Goal: Navigation & Orientation: Find specific page/section

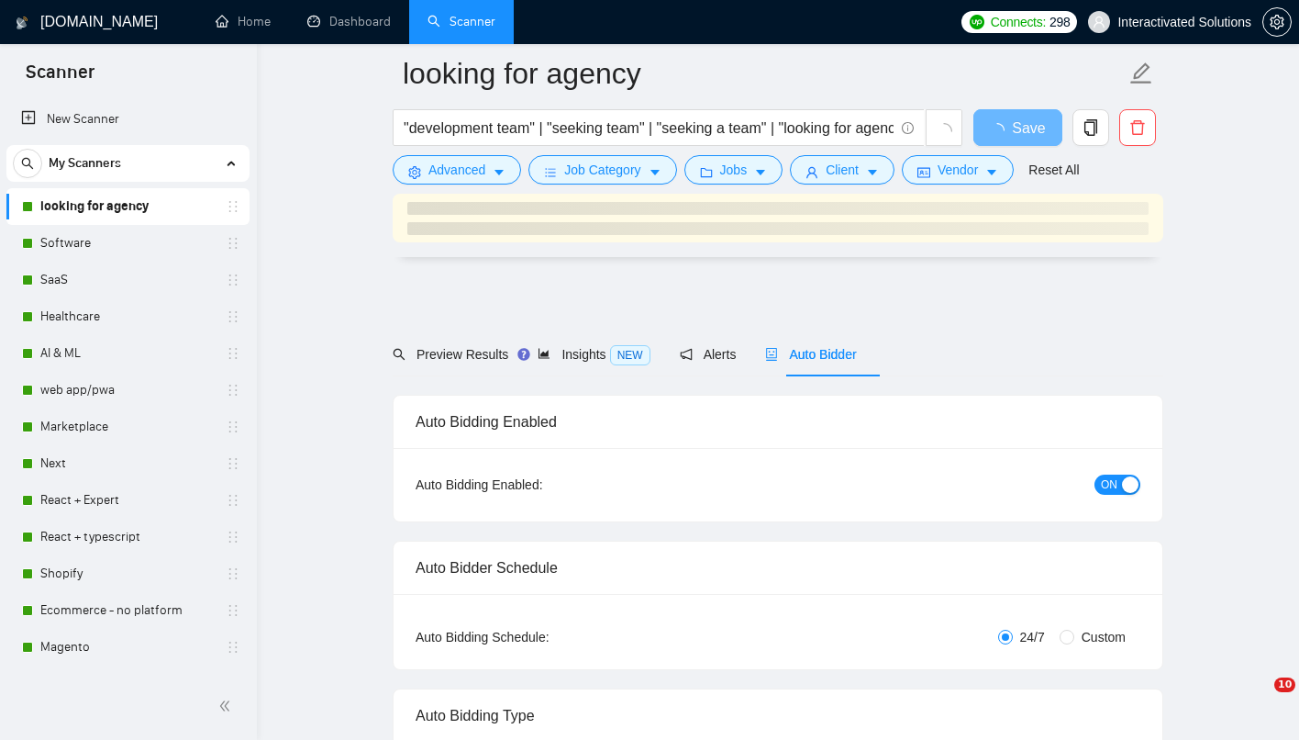
scroll to position [545, 0]
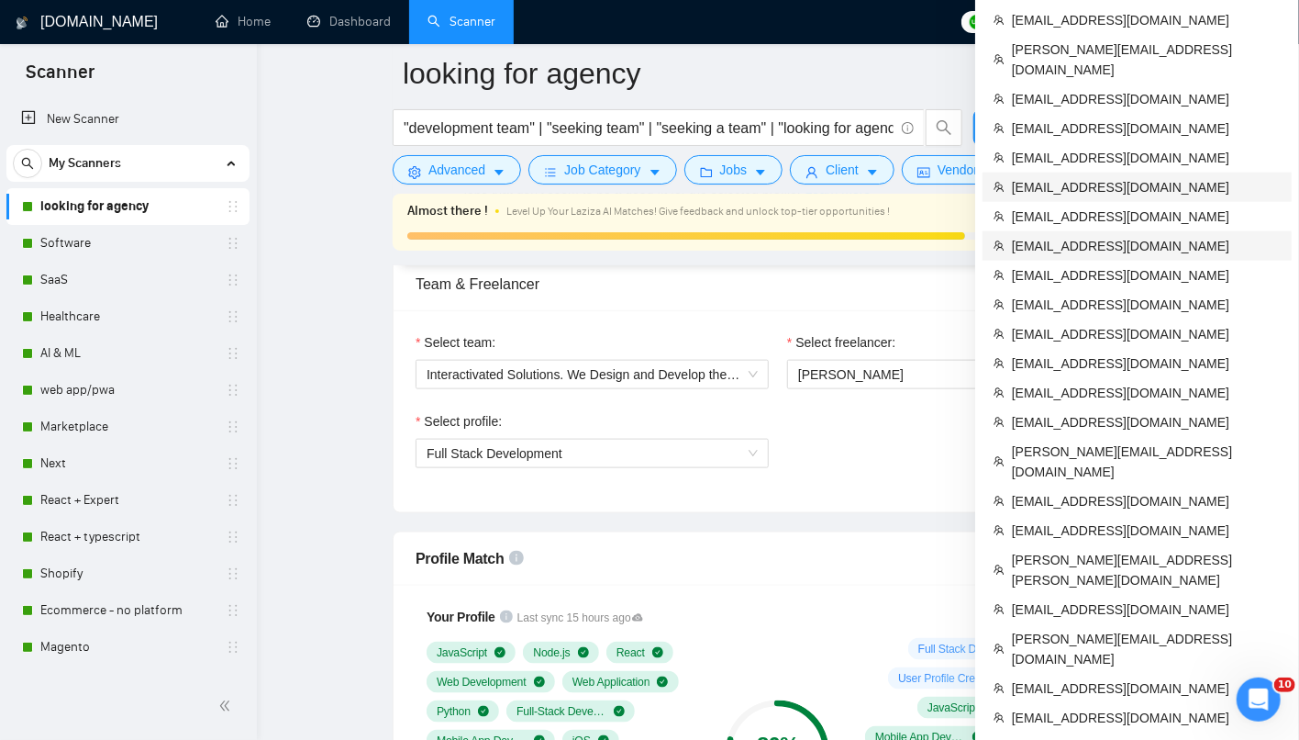
scroll to position [905, 0]
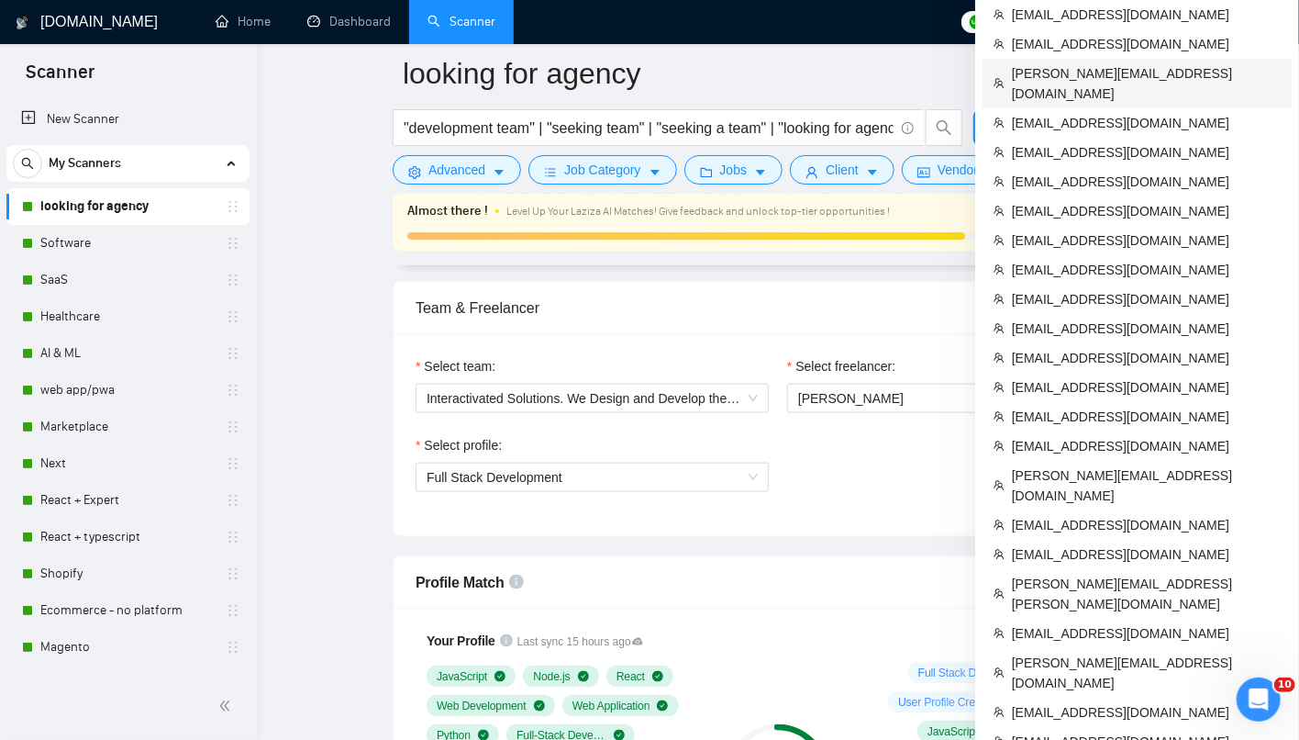
click at [1087, 63] on span "[PERSON_NAME][EMAIL_ADDRESS][DOMAIN_NAME]" at bounding box center [1146, 83] width 269 height 40
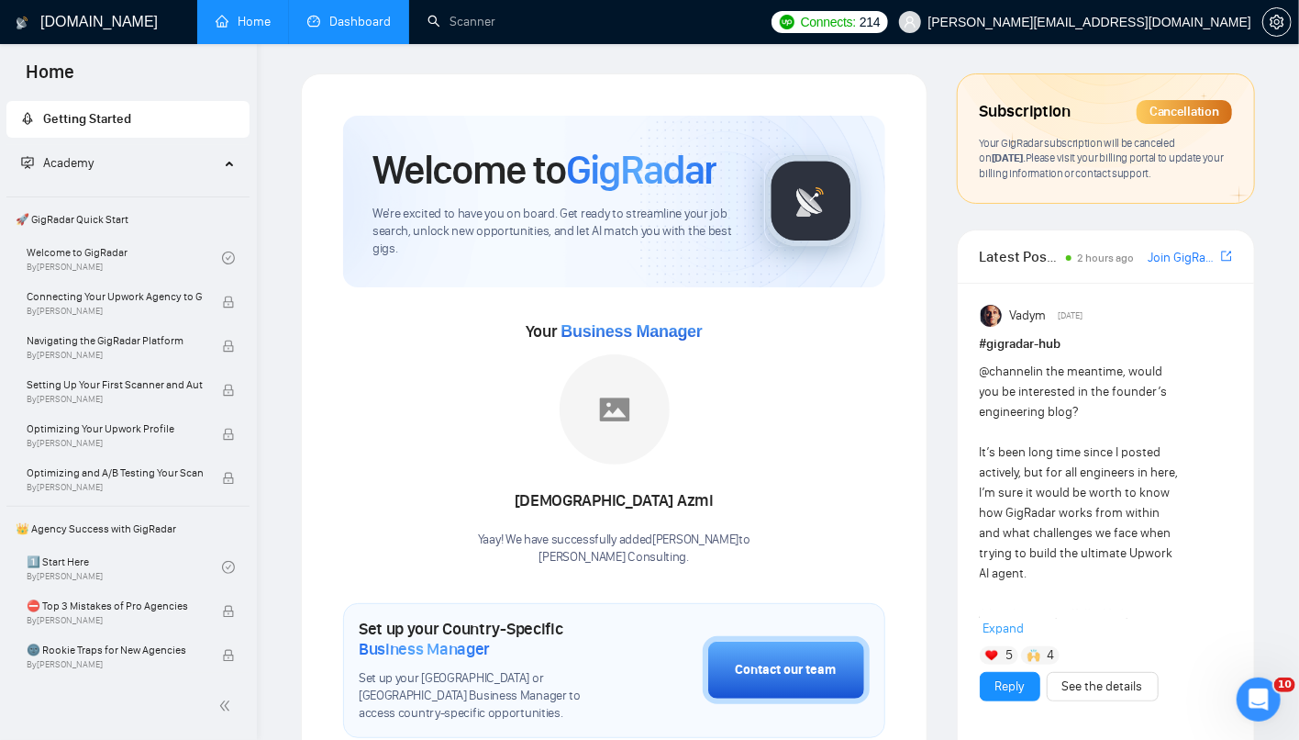
click at [344, 14] on link "Dashboard" at bounding box center [349, 22] width 84 height 16
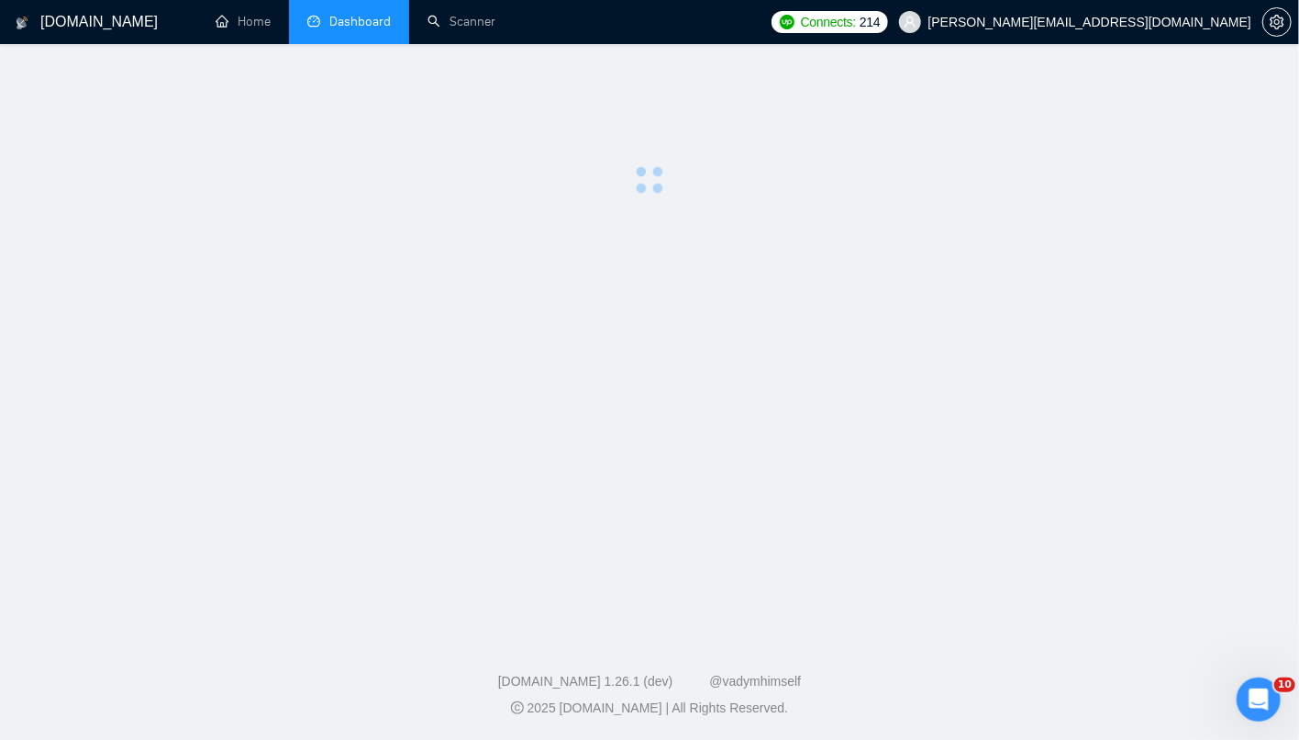
click at [344, 11] on li "Dashboard" at bounding box center [349, 22] width 120 height 44
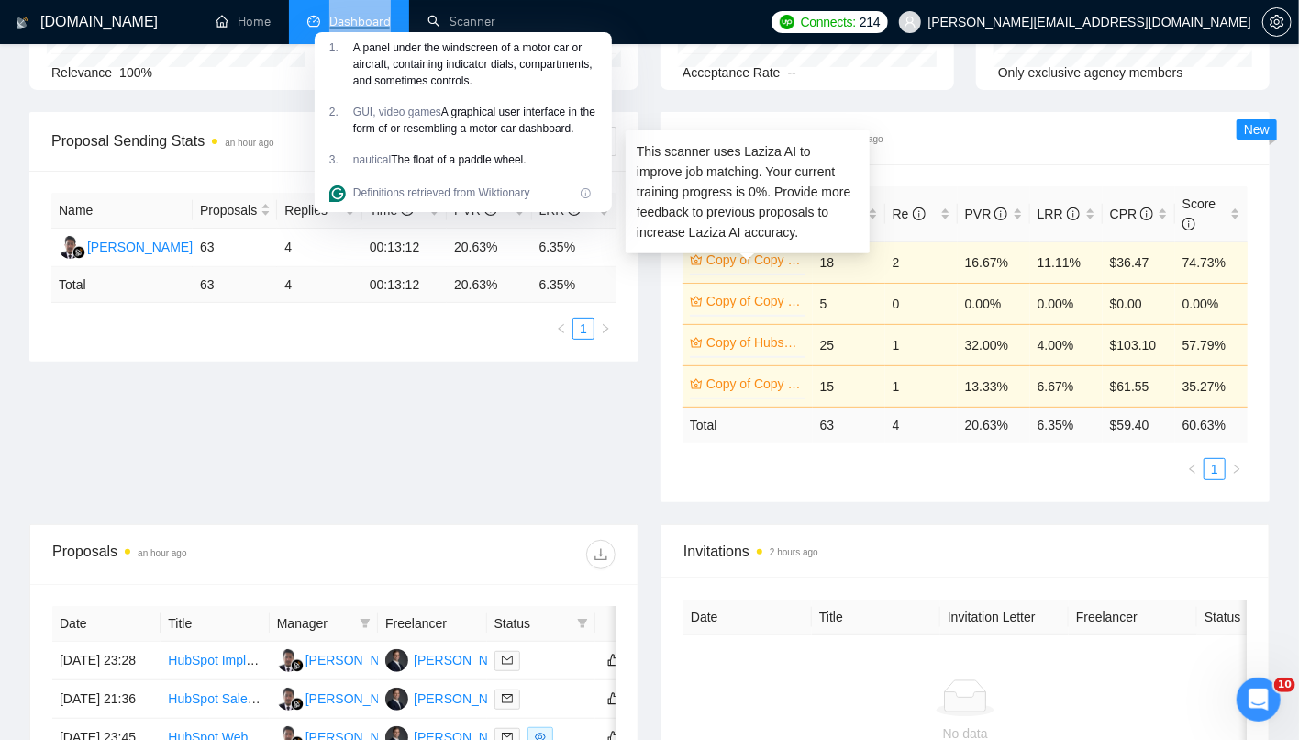
scroll to position [279, 0]
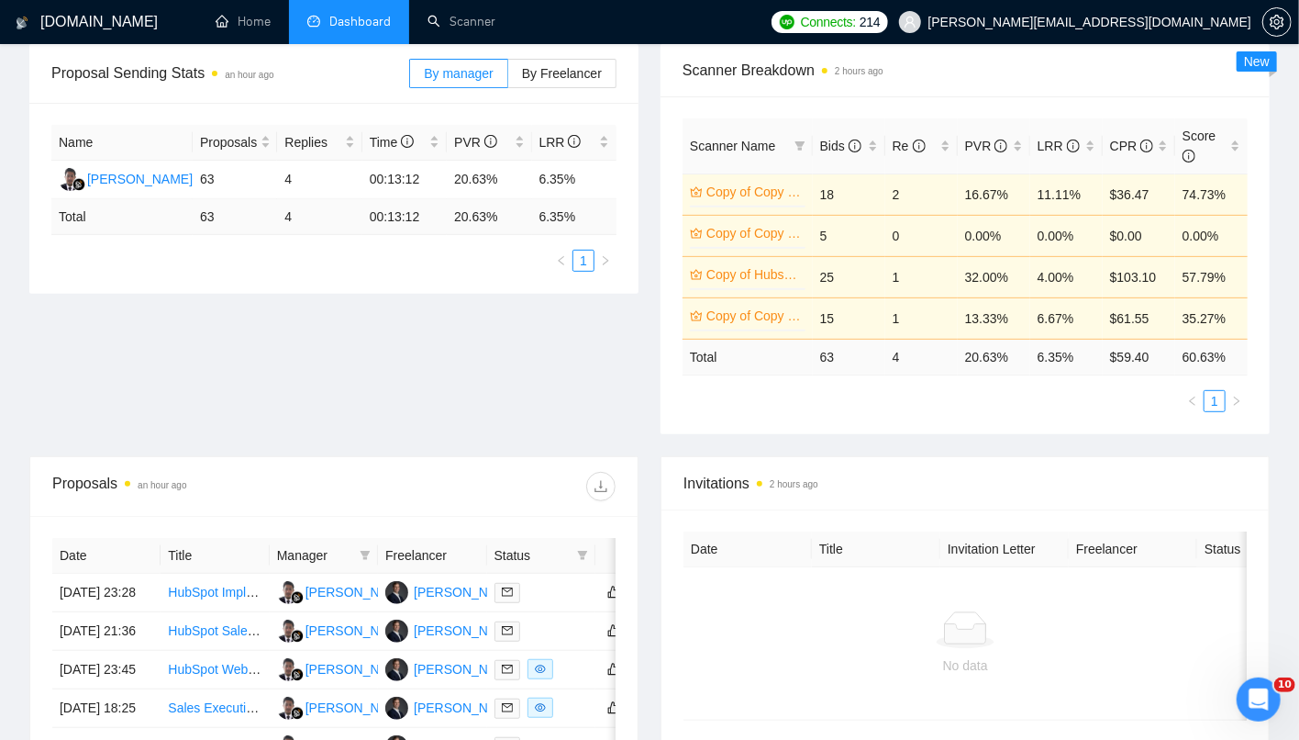
click at [488, 407] on div "Proposal Sending Stats an hour ago By manager By Freelancer Name Proposals Repl…" at bounding box center [649, 250] width 1263 height 412
click at [1276, 21] on icon "setting" at bounding box center [1277, 22] width 14 height 15
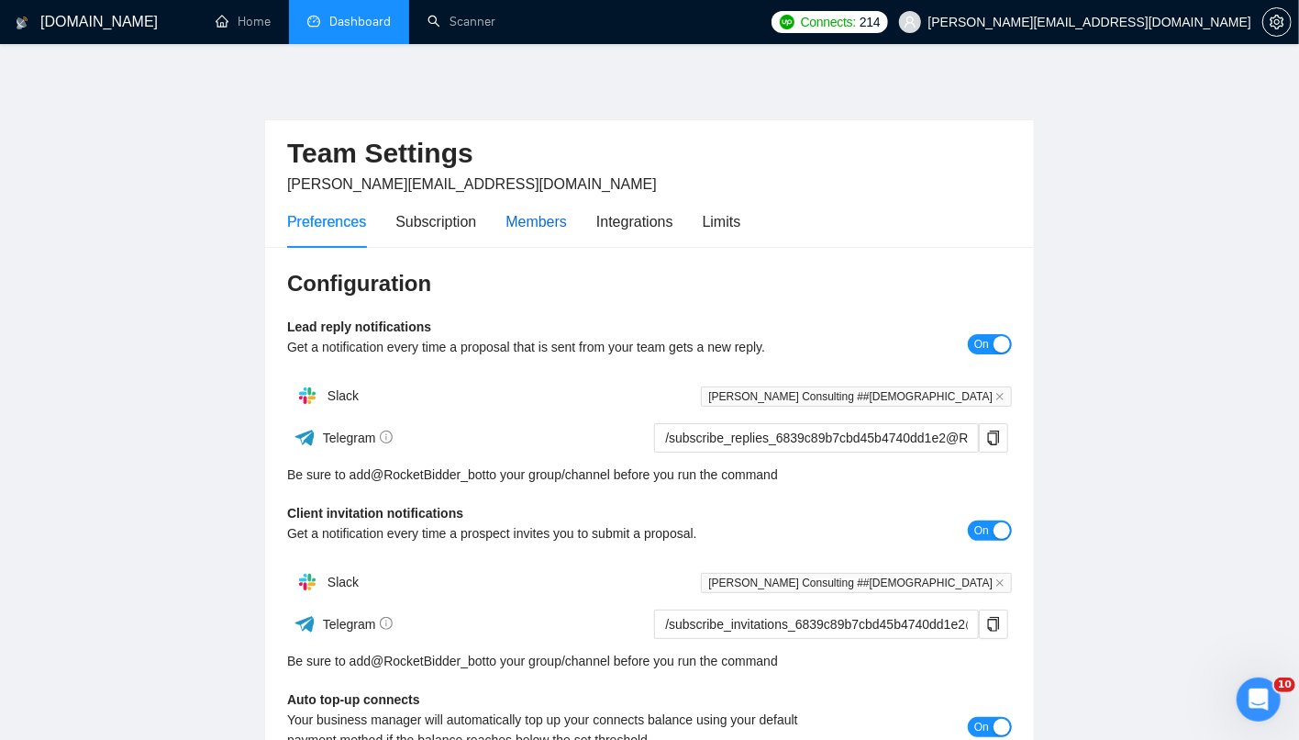
click at [552, 215] on div "Members" at bounding box center [536, 221] width 61 height 23
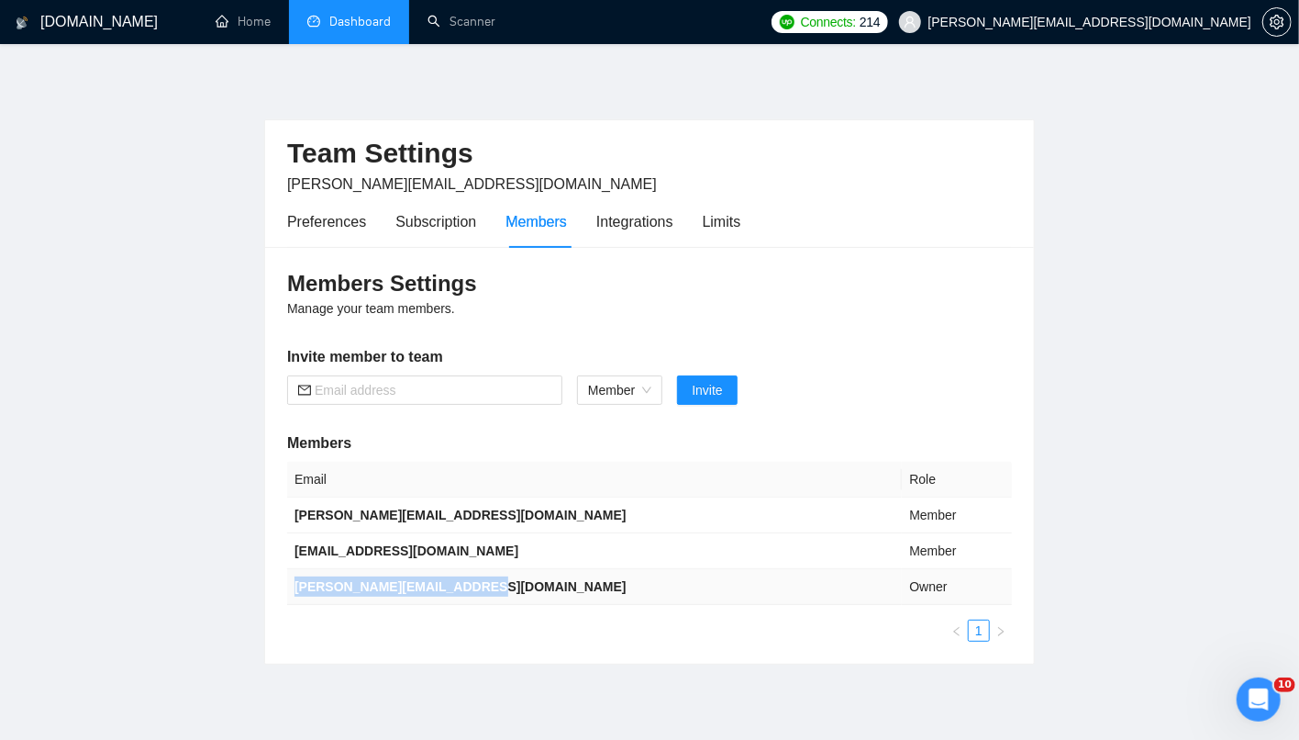
drag, startPoint x: 492, startPoint y: 586, endPoint x: 293, endPoint y: 591, distance: 199.2
click at [293, 591] on td "[PERSON_NAME][EMAIL_ADDRESS][DOMAIN_NAME]" at bounding box center [594, 587] width 615 height 36
copy b "[PERSON_NAME][EMAIL_ADDRESS][DOMAIN_NAME]"
click at [372, 21] on link "Dashboard" at bounding box center [349, 22] width 84 height 16
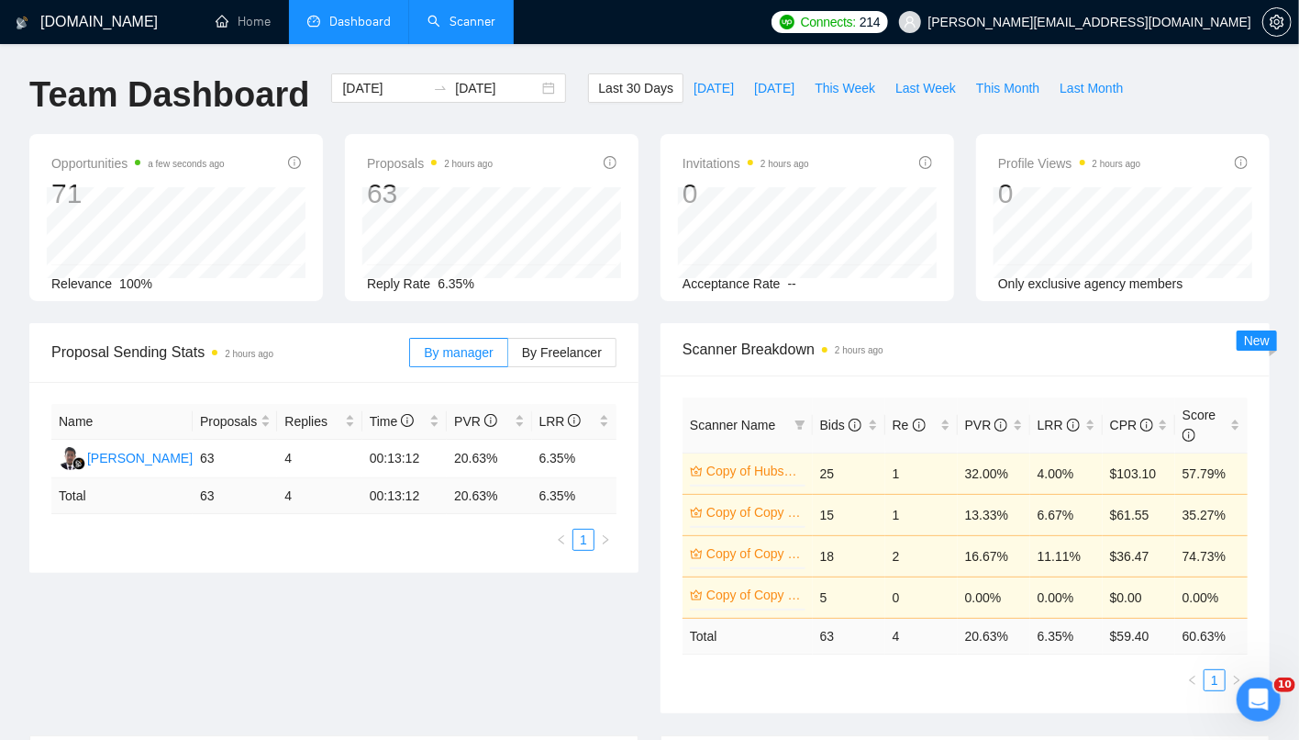
click at [452, 21] on link "Scanner" at bounding box center [462, 22] width 68 height 16
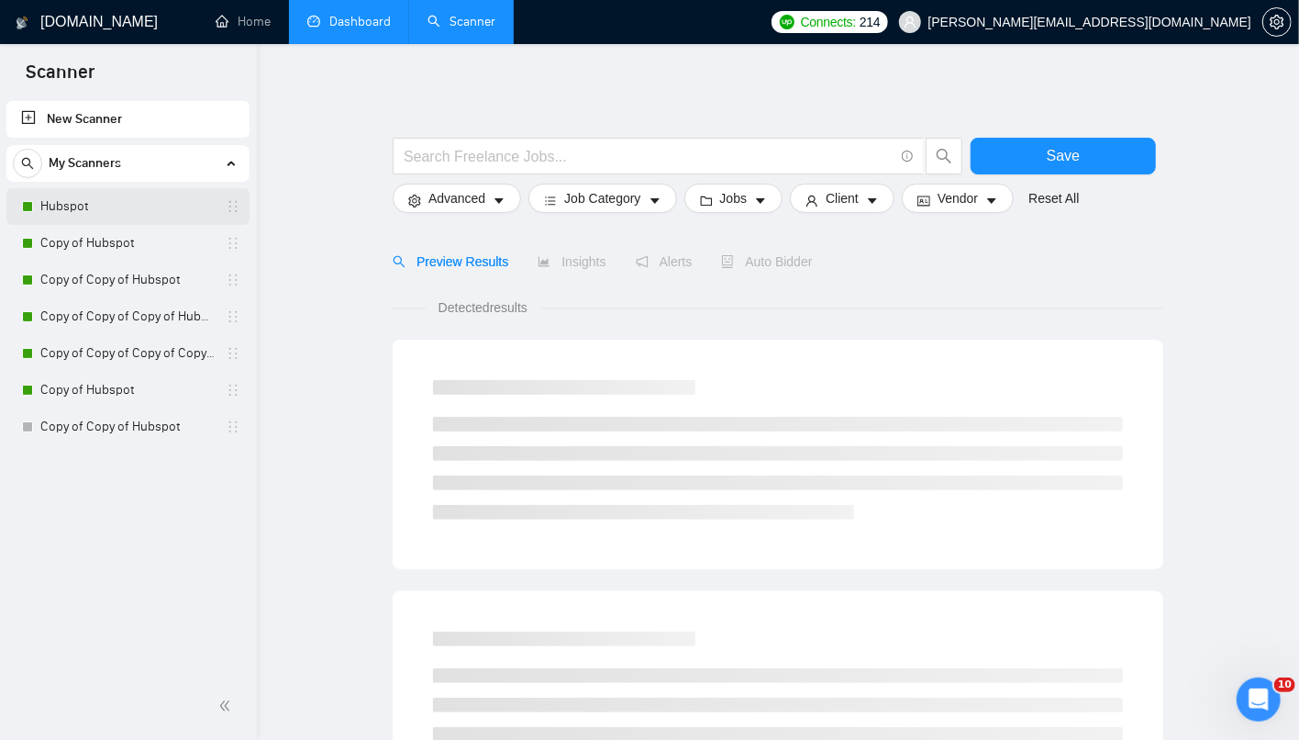
click at [126, 203] on link "Hubspot" at bounding box center [127, 206] width 174 height 37
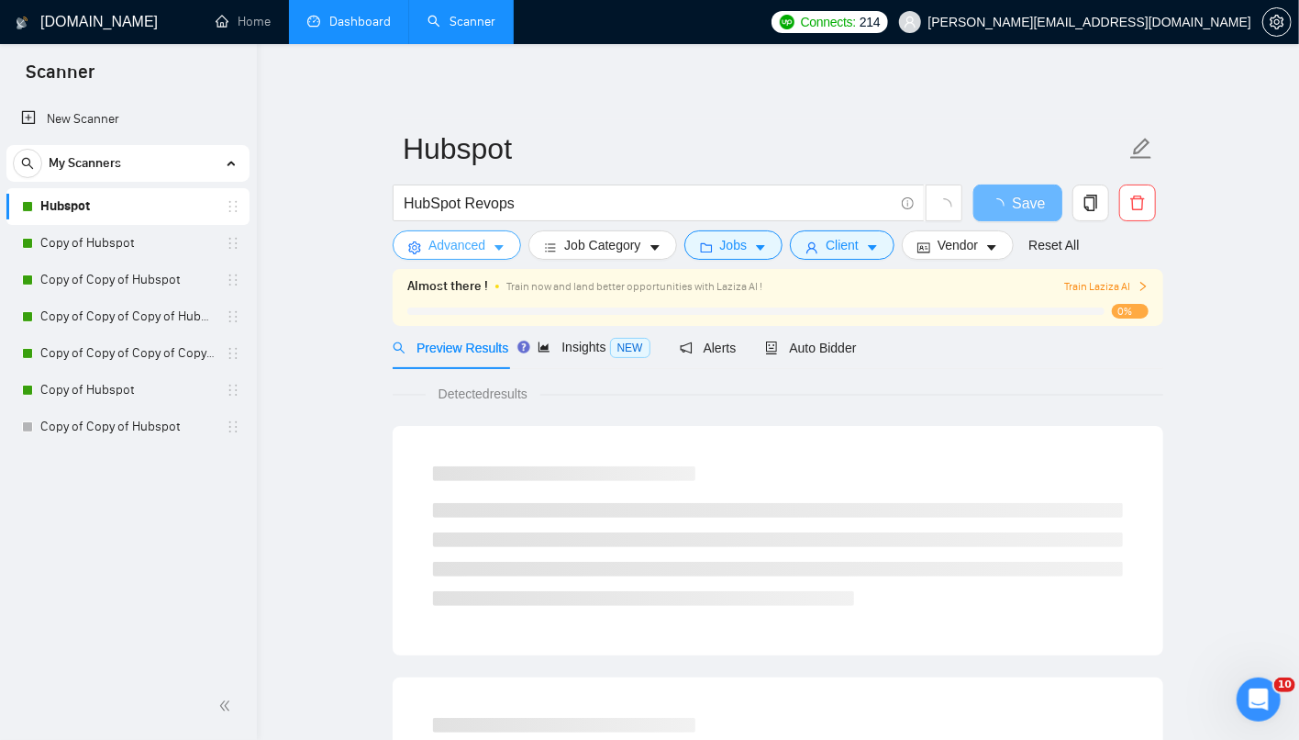
click at [503, 251] on icon "caret-down" at bounding box center [499, 247] width 13 height 13
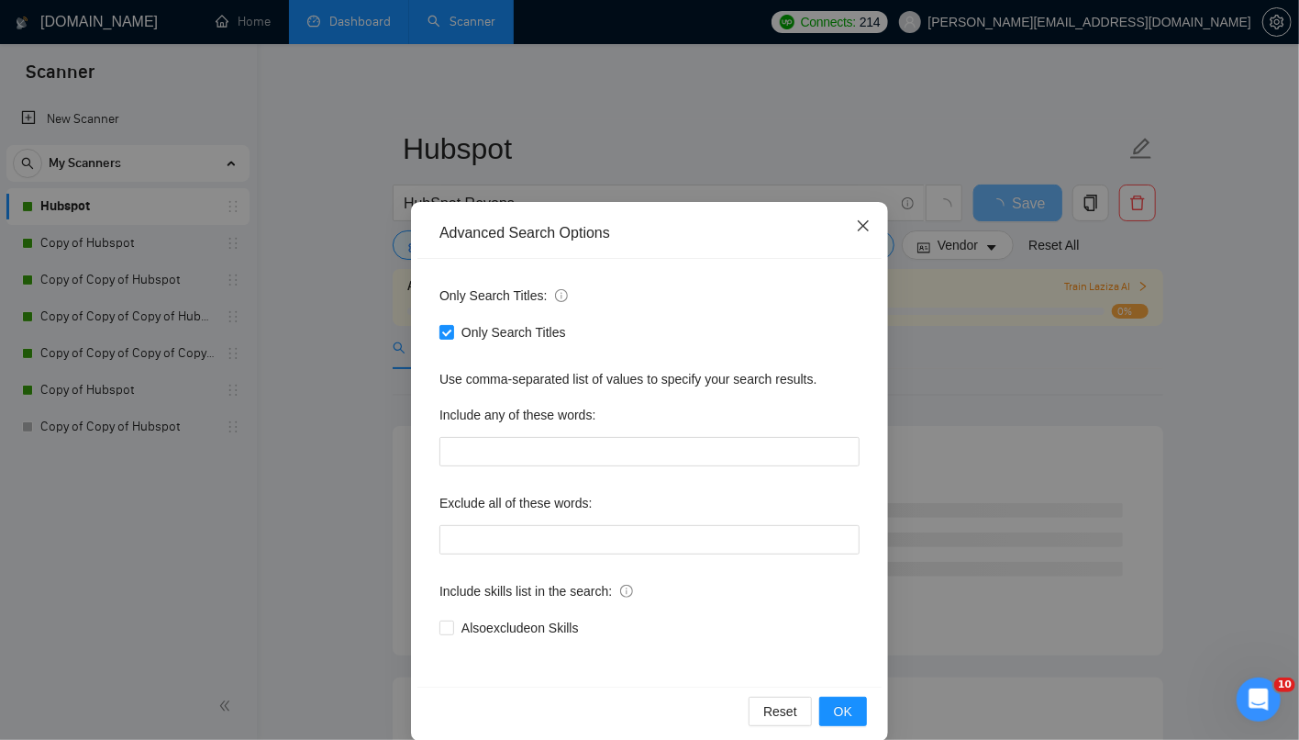
click at [878, 231] on span "Close" at bounding box center [864, 227] width 50 height 50
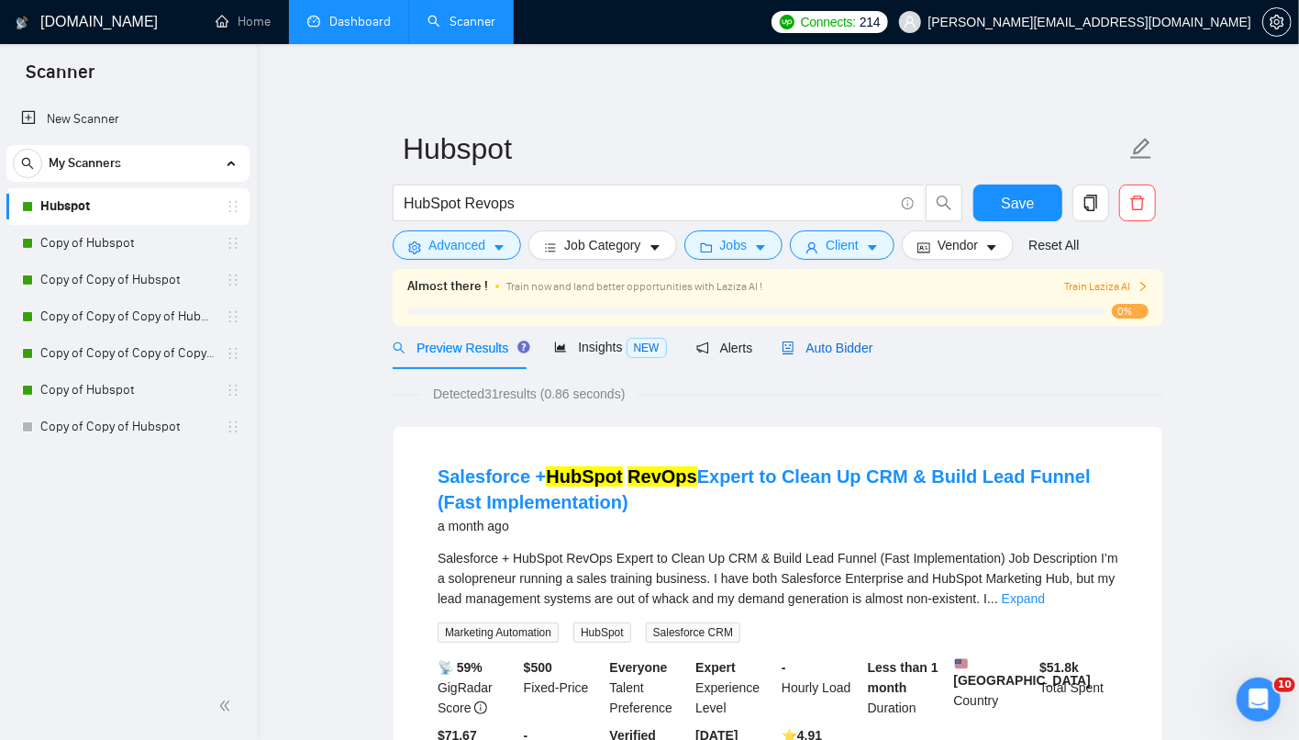
click at [863, 351] on span "Auto Bidder" at bounding box center [827, 347] width 91 height 15
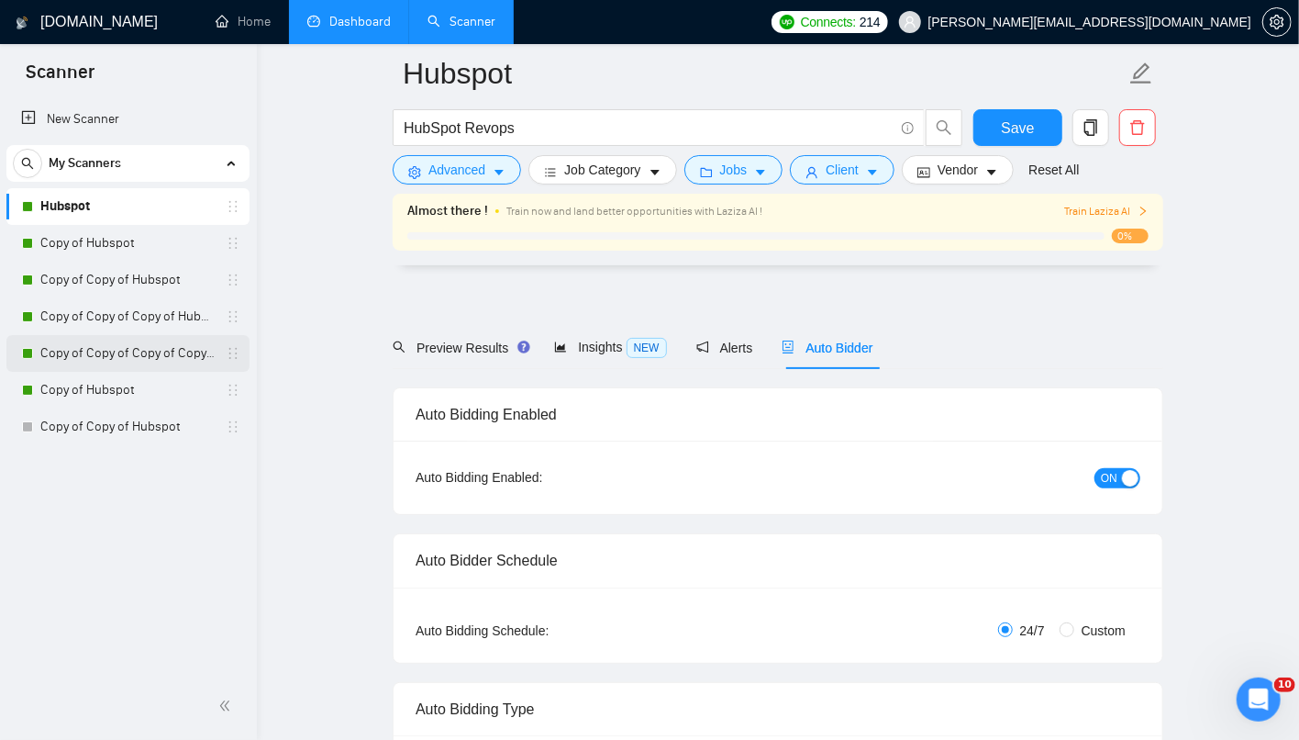
scroll to position [441, 0]
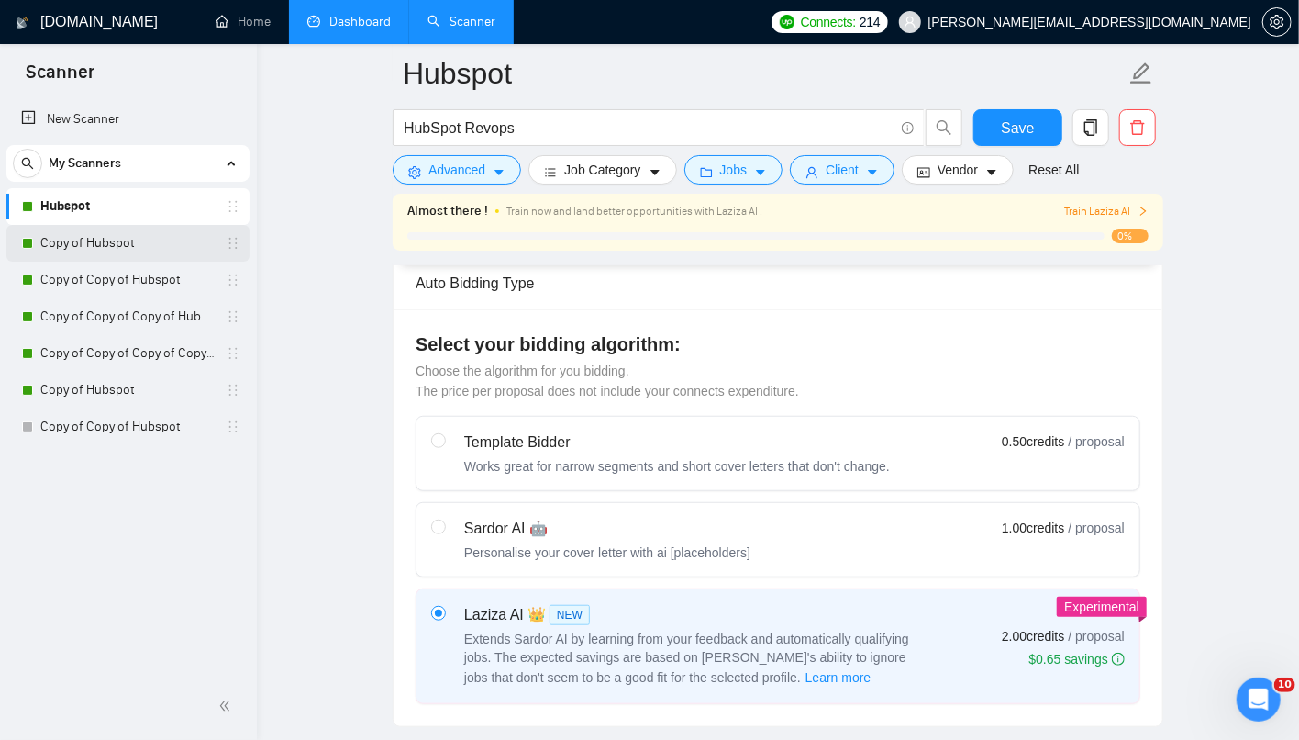
click at [146, 244] on link "Copy of Hubspot" at bounding box center [127, 243] width 174 height 37
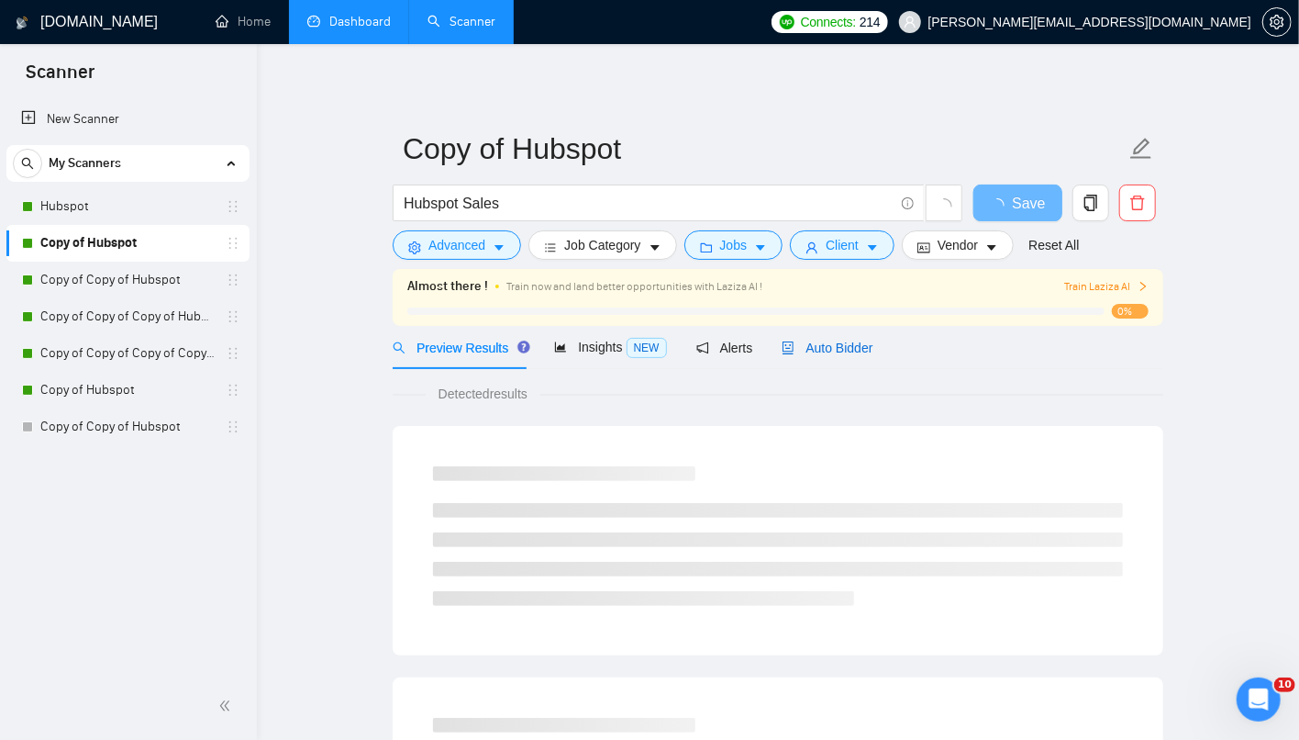
click at [860, 348] on span "Auto Bidder" at bounding box center [827, 347] width 91 height 15
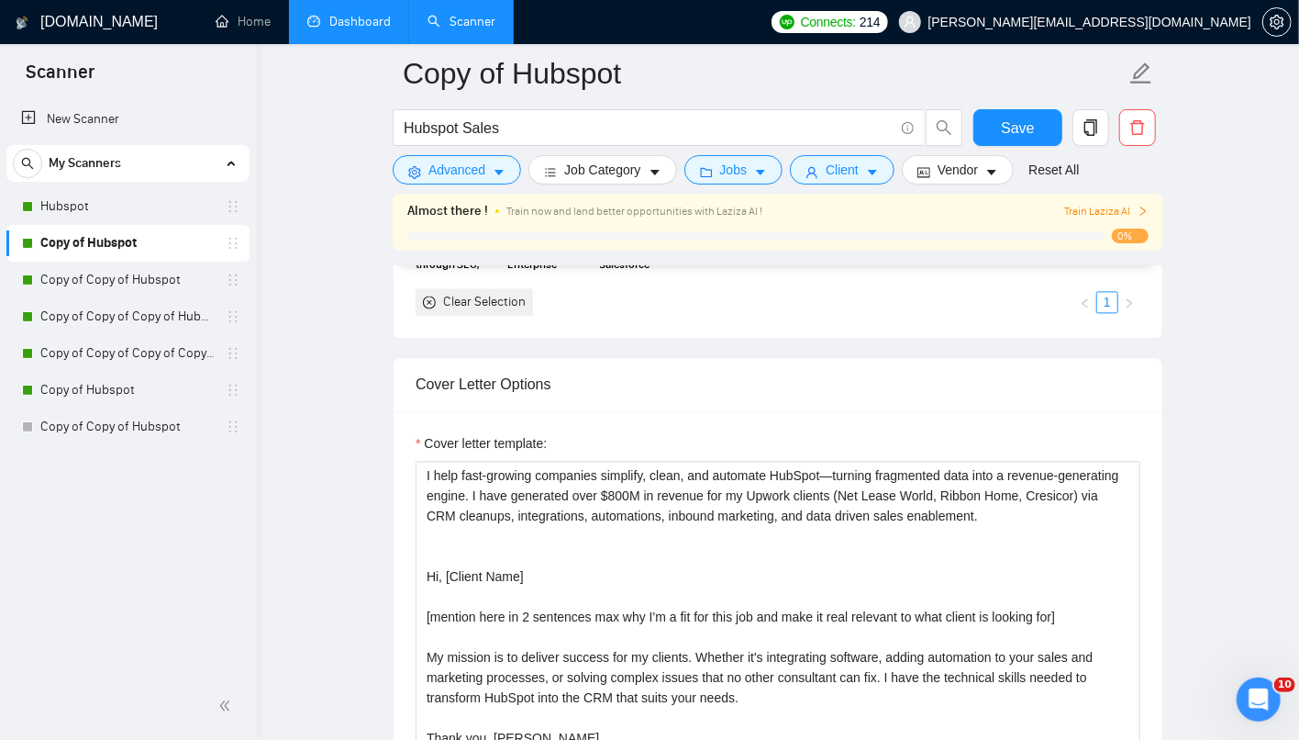
scroll to position [1945, 0]
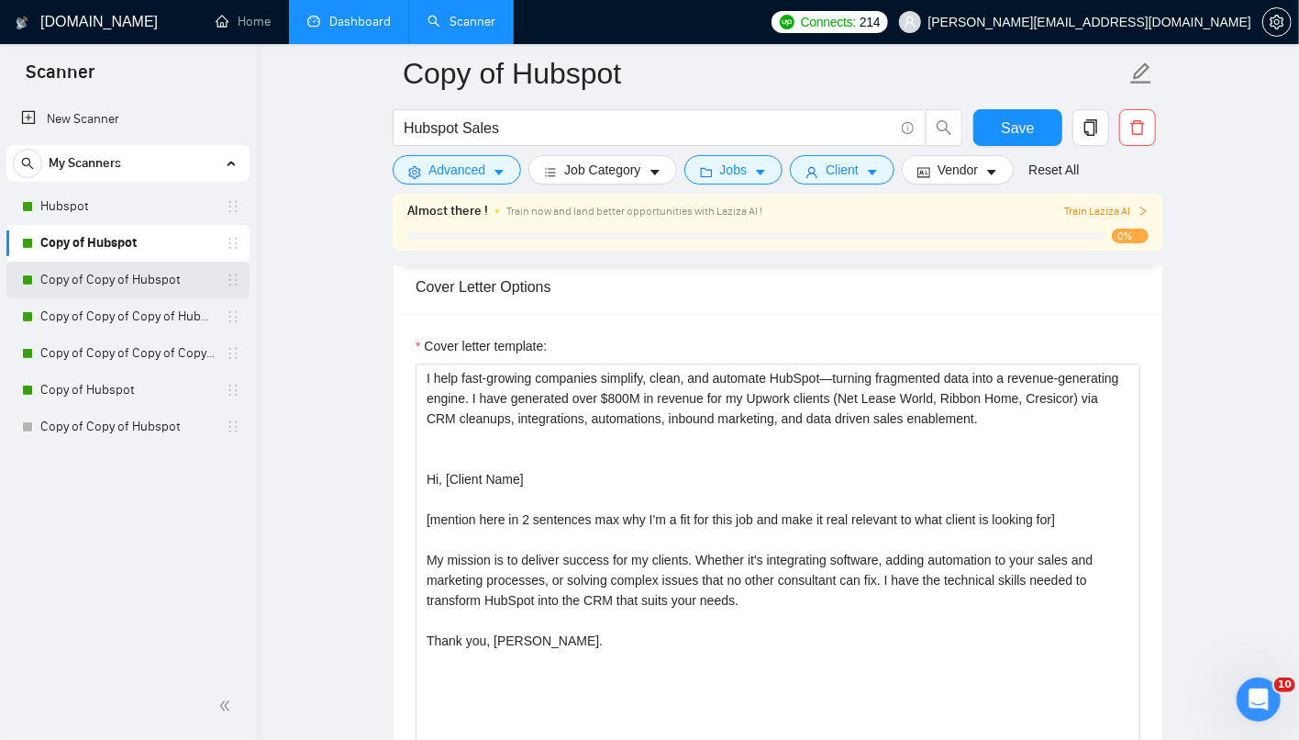
click at [130, 293] on link "Copy of Copy of Hubspot" at bounding box center [127, 280] width 174 height 37
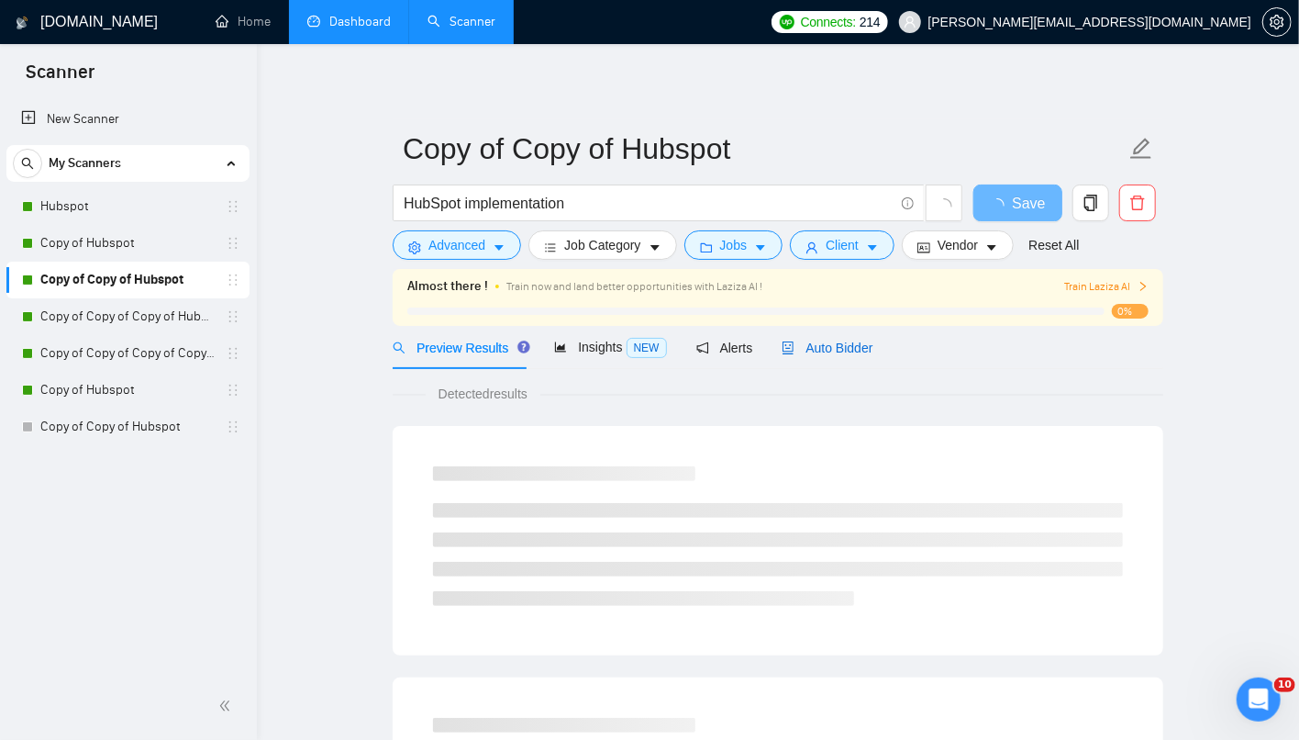
click at [856, 345] on span "Auto Bidder" at bounding box center [827, 347] width 91 height 15
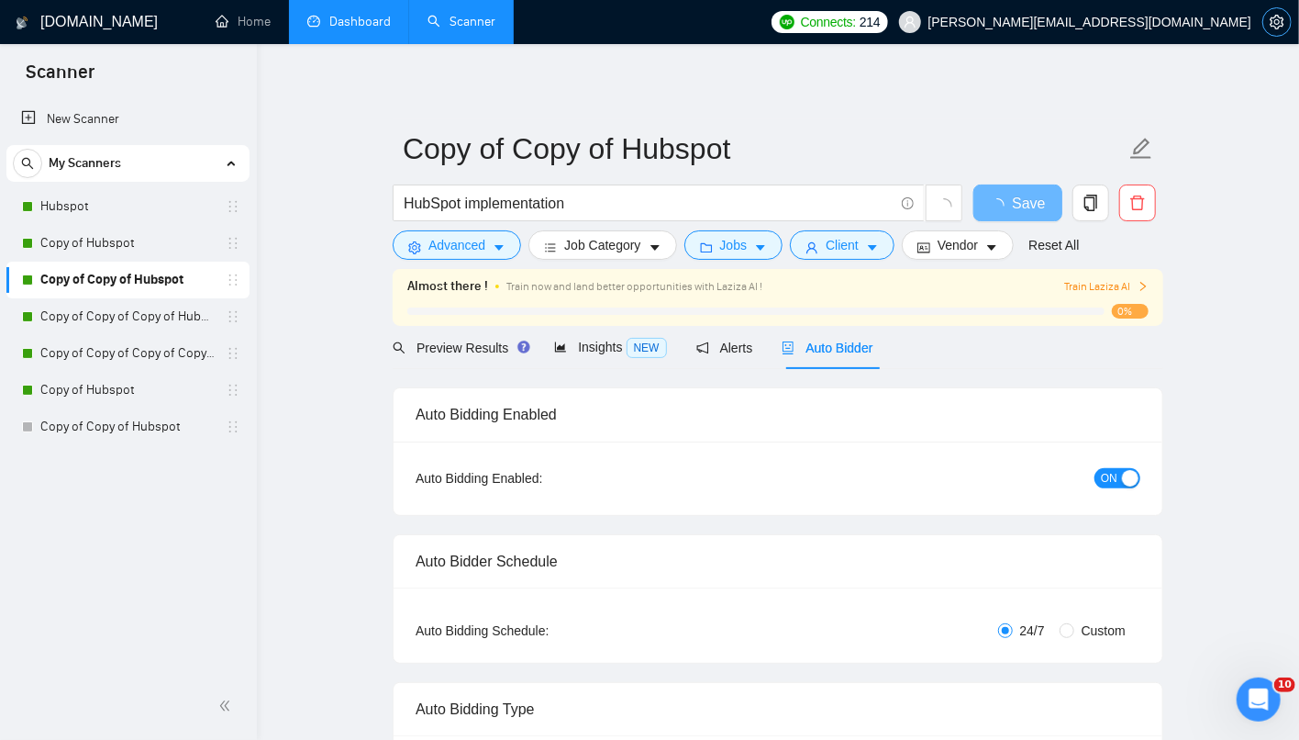
click at [1277, 35] on button "button" at bounding box center [1277, 21] width 29 height 29
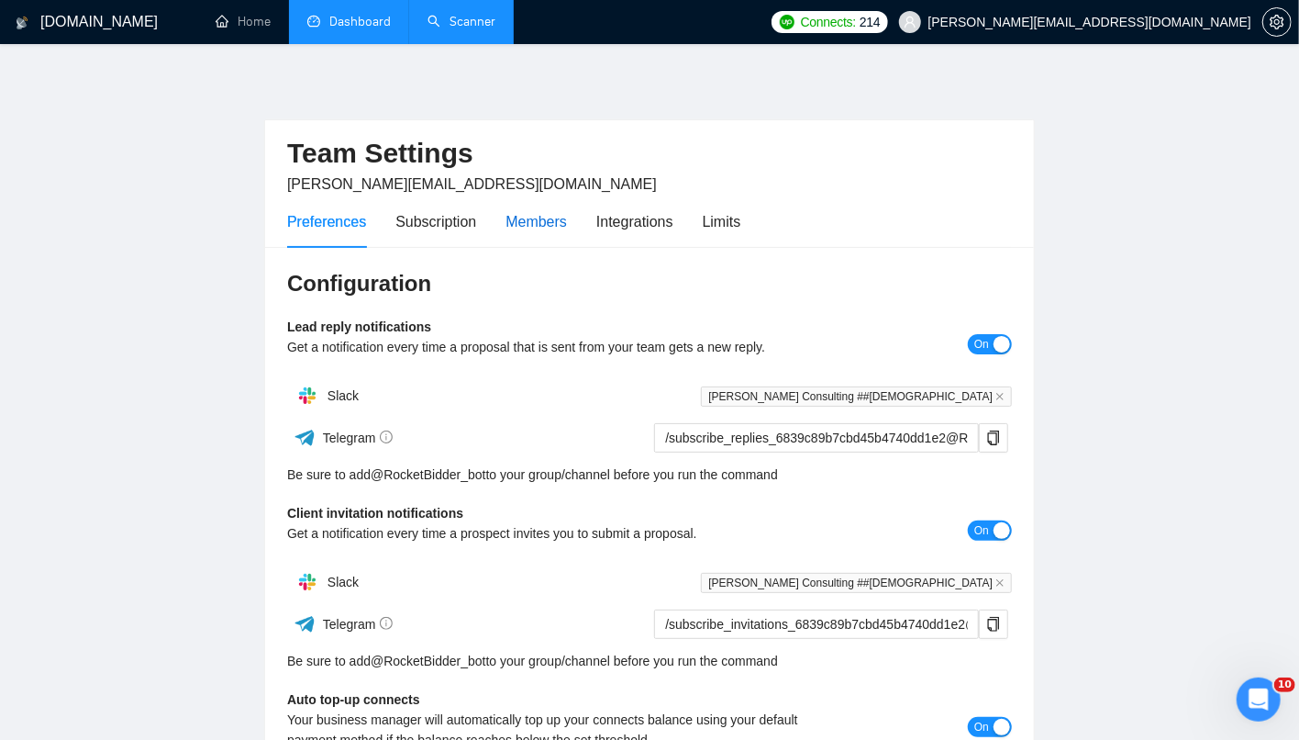
click at [547, 218] on div "Members" at bounding box center [536, 221] width 61 height 23
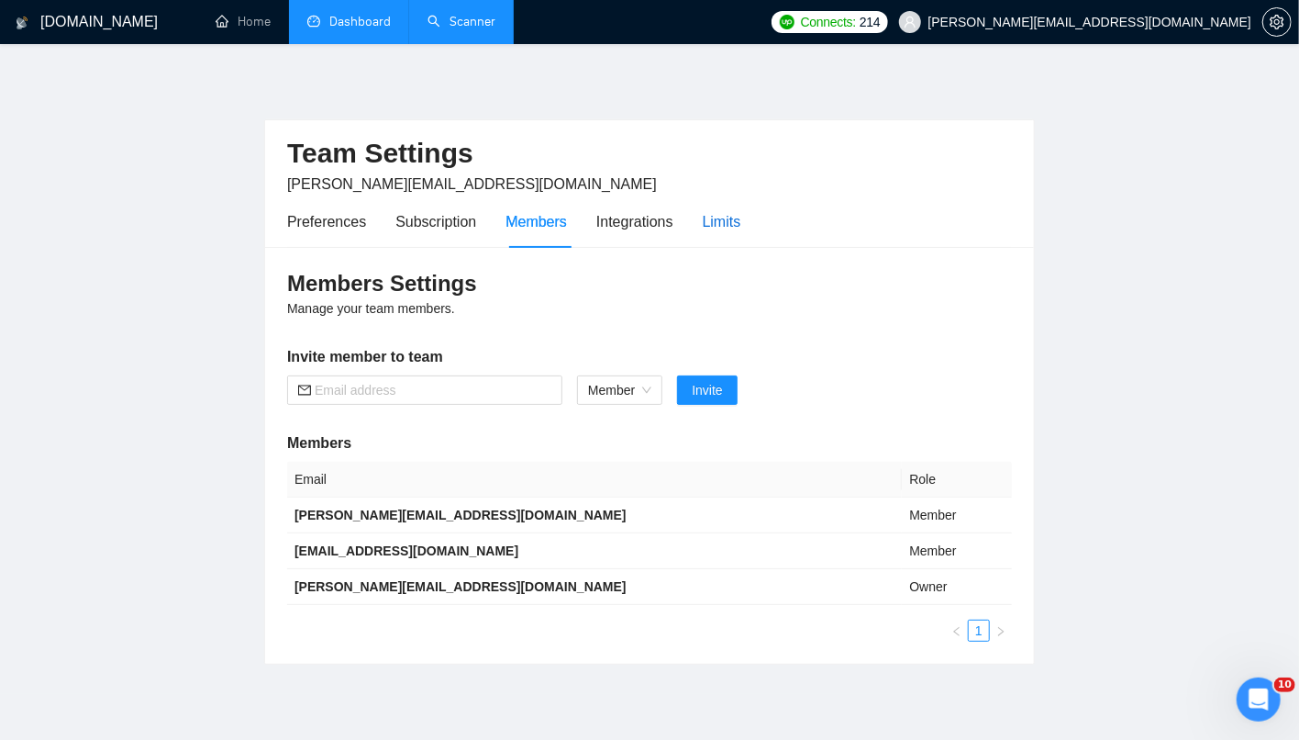
click at [742, 227] on div "Limits" at bounding box center [722, 221] width 39 height 23
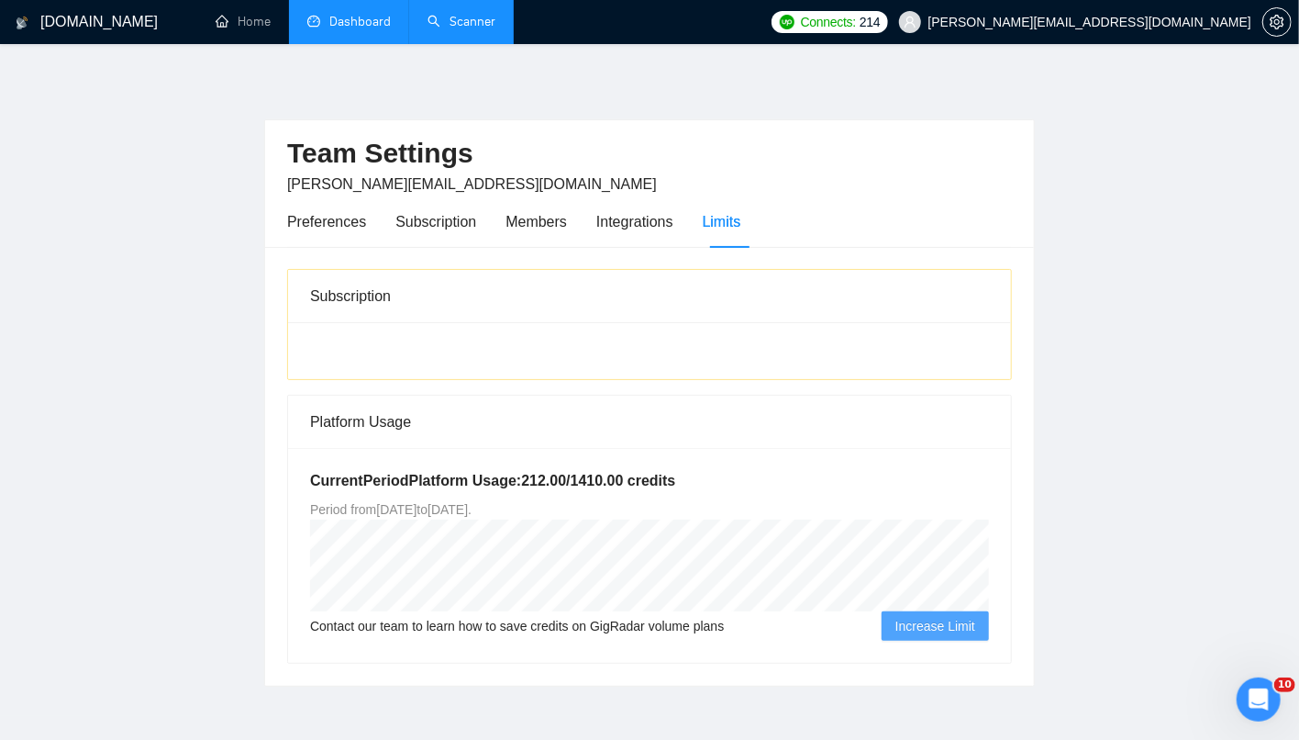
click at [372, 29] on link "Dashboard" at bounding box center [349, 22] width 84 height 16
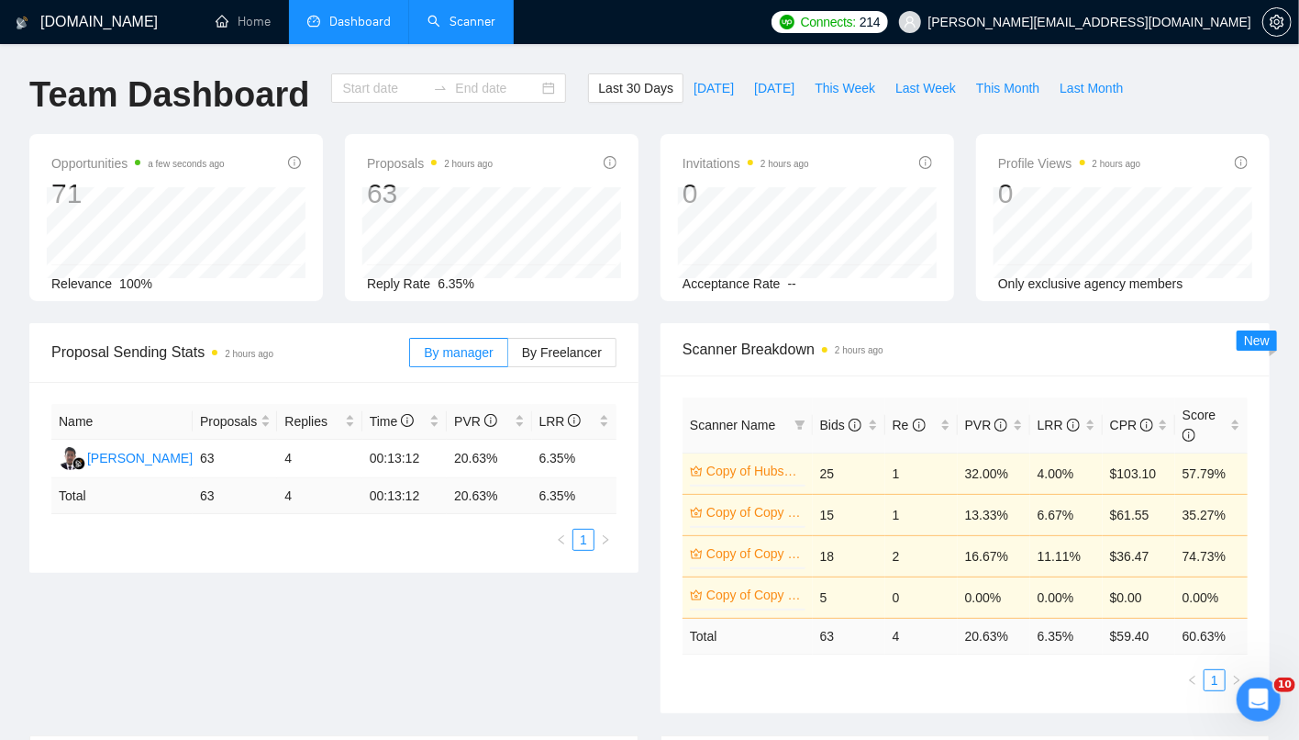
type input "[DATE]"
click at [532, 89] on div "[DATE] [DATE]" at bounding box center [448, 87] width 235 height 29
click at [531, 91] on div "[DATE] [DATE]" at bounding box center [448, 87] width 235 height 29
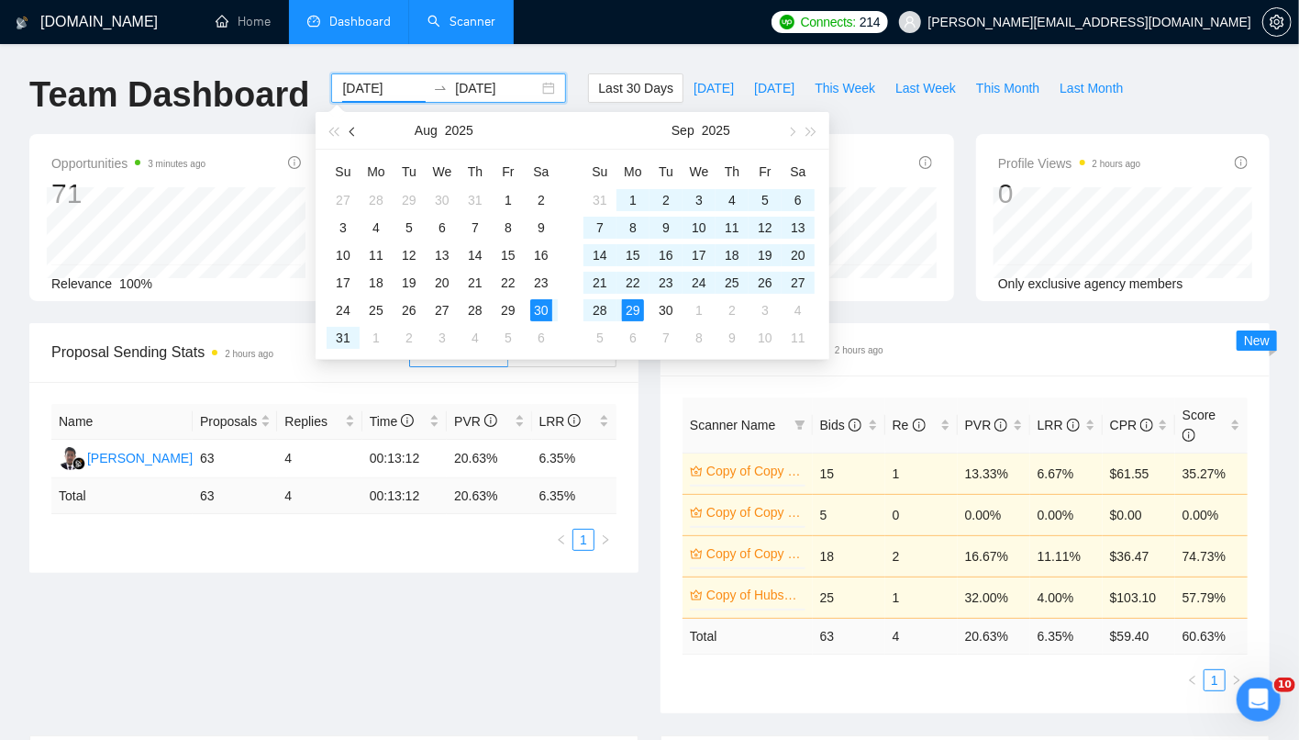
click at [359, 127] on button "button" at bounding box center [353, 130] width 20 height 37
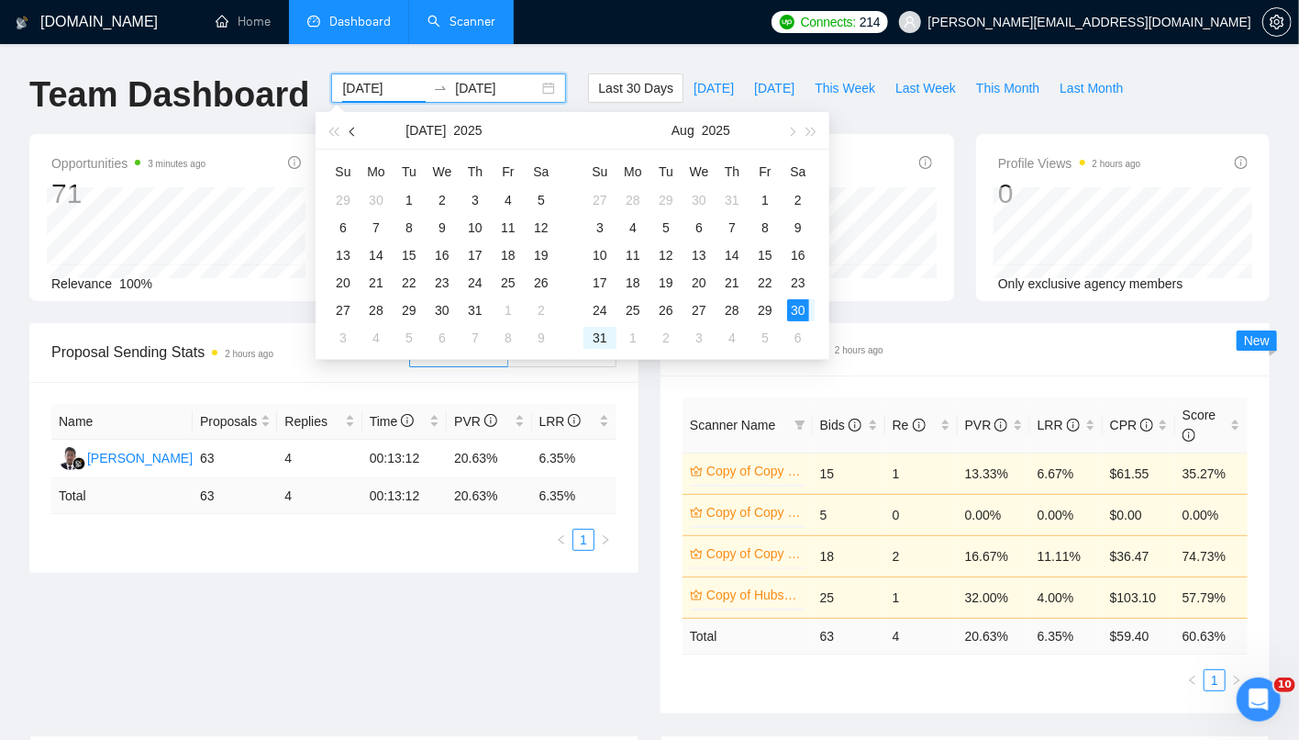
click at [359, 127] on button "button" at bounding box center [353, 130] width 20 height 37
type input "[DATE]"
click at [400, 195] on div "1" at bounding box center [409, 200] width 22 height 22
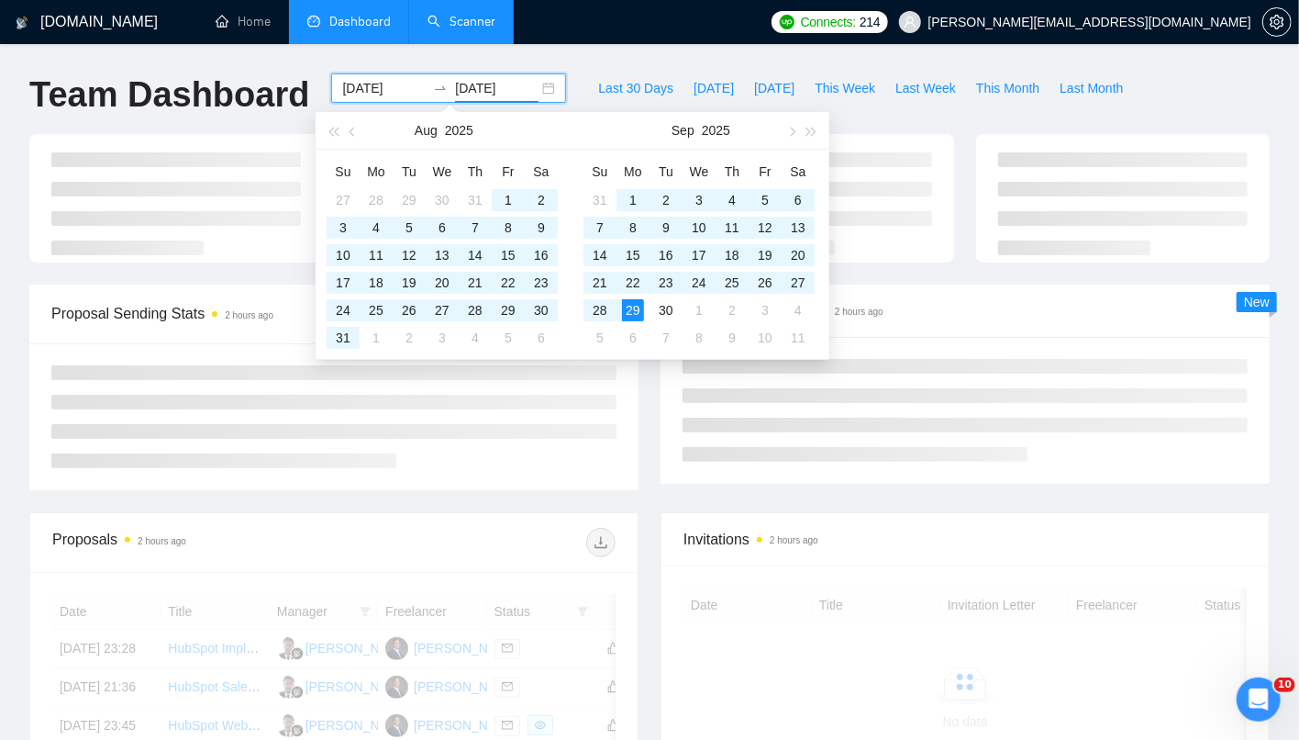
click at [722, 55] on div "[DOMAIN_NAME] Home Dashboard Scanner Connects: 214 [PERSON_NAME][EMAIL_ADDRESS]…" at bounding box center [649, 619] width 1299 height 1238
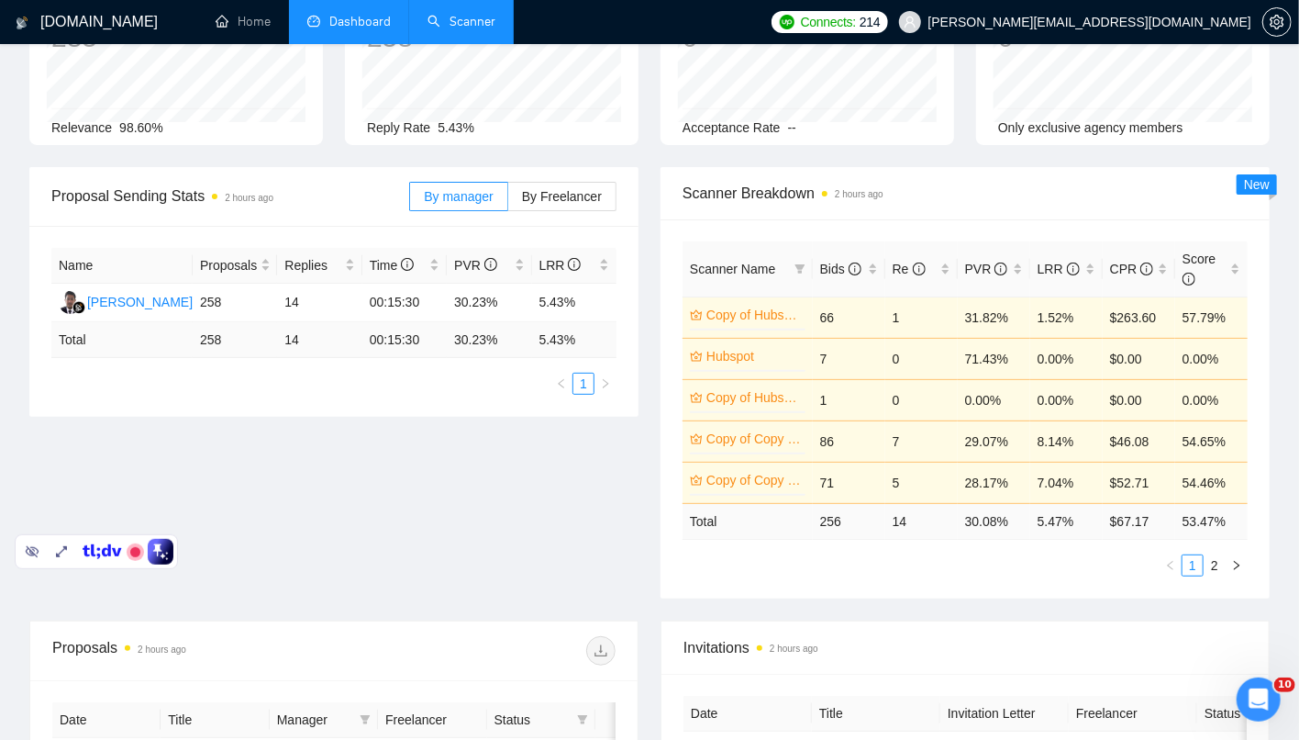
scroll to position [55, 0]
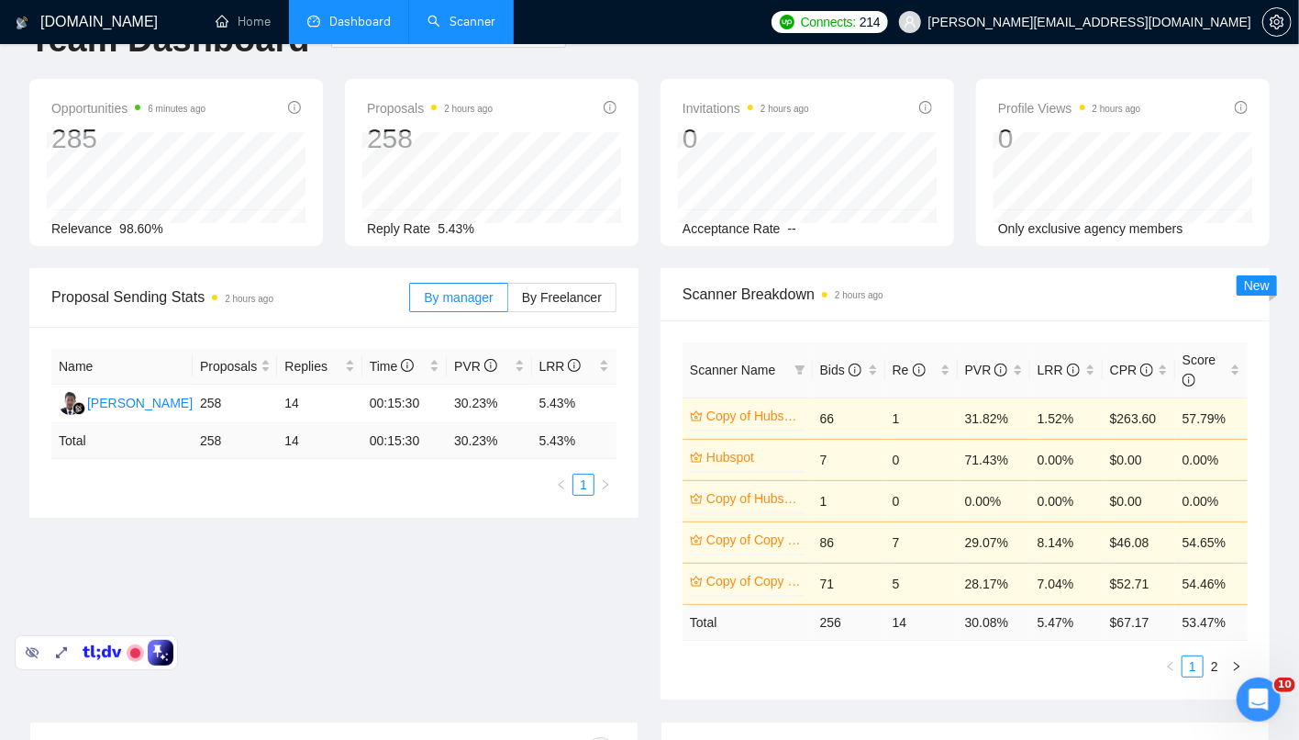
click at [442, 27] on link "Scanner" at bounding box center [462, 22] width 68 height 16
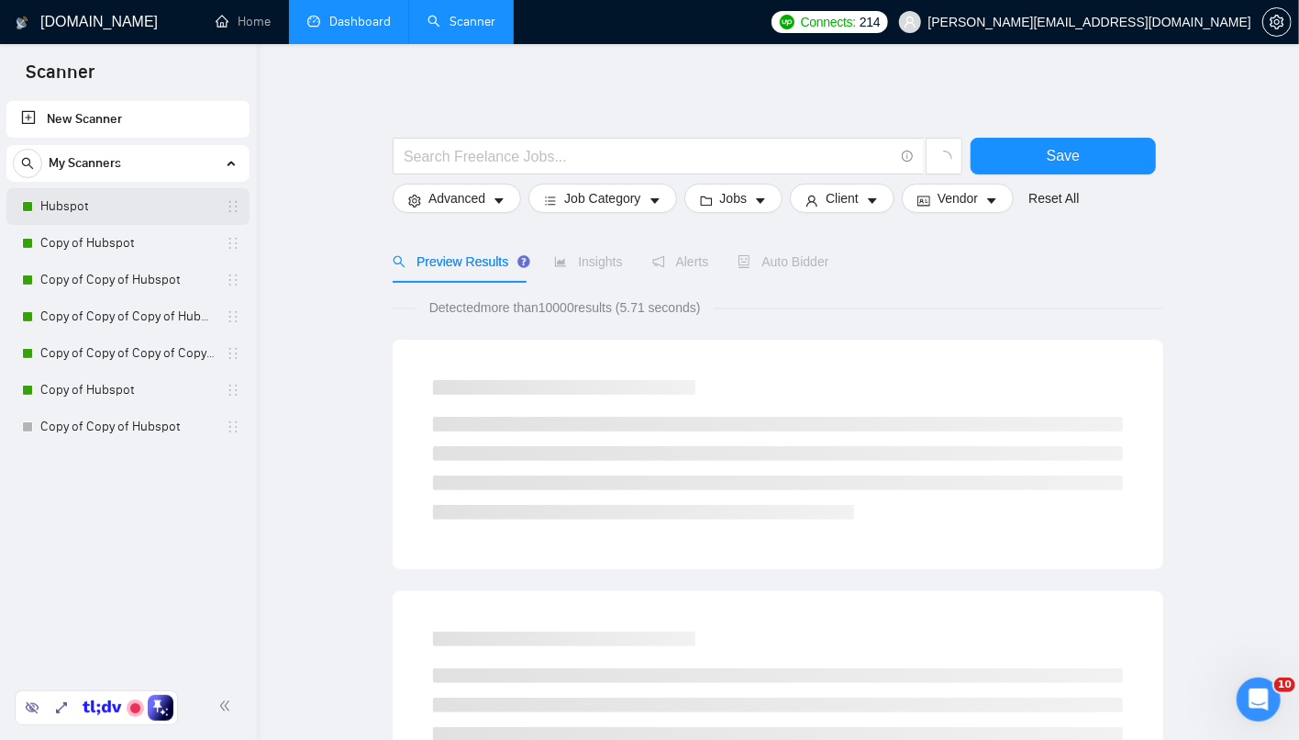
click at [104, 211] on link "Hubspot" at bounding box center [127, 206] width 174 height 37
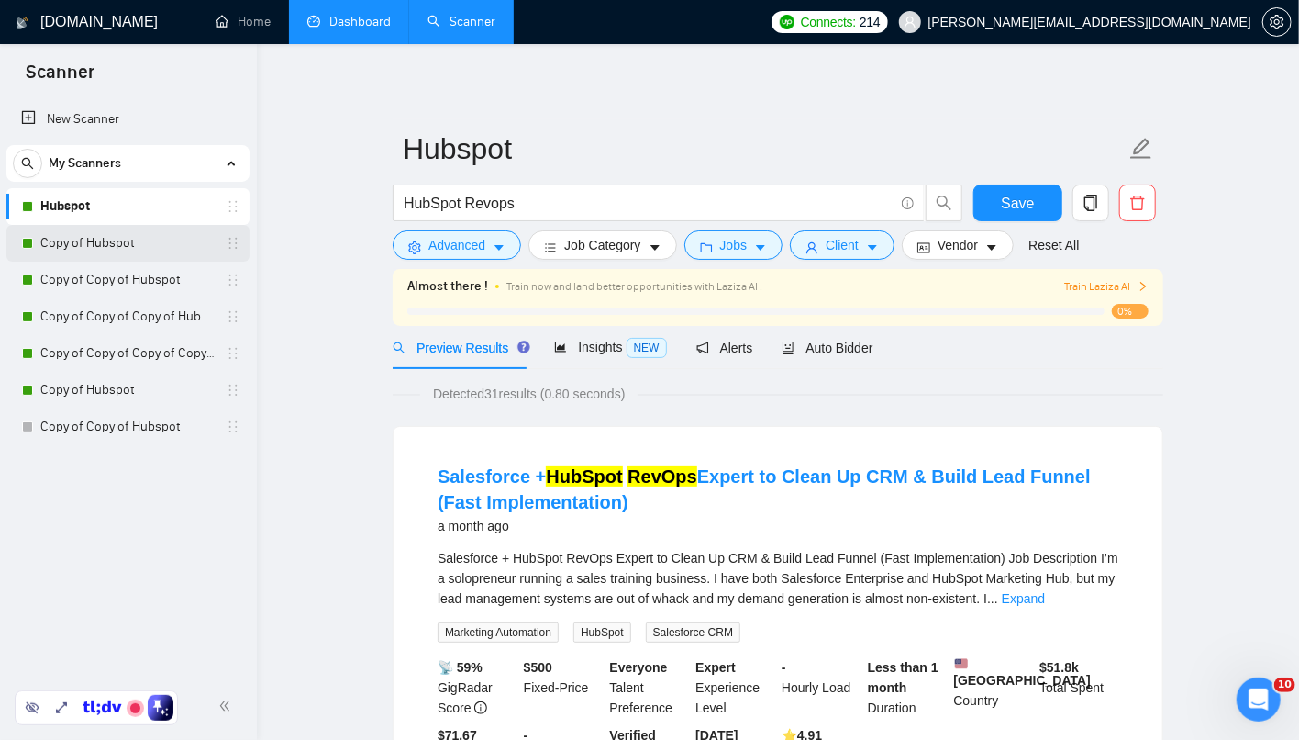
click at [118, 237] on link "Copy of Hubspot" at bounding box center [127, 243] width 174 height 37
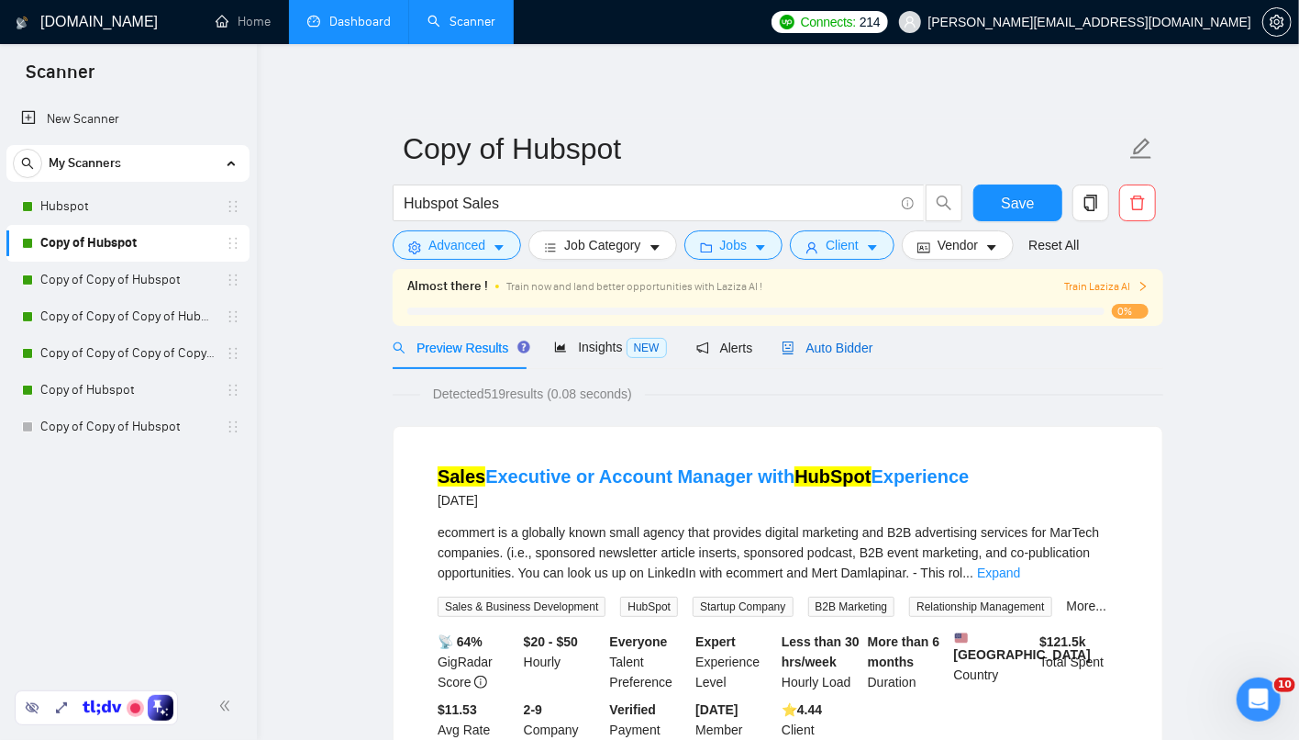
click at [836, 346] on span "Auto Bidder" at bounding box center [827, 347] width 91 height 15
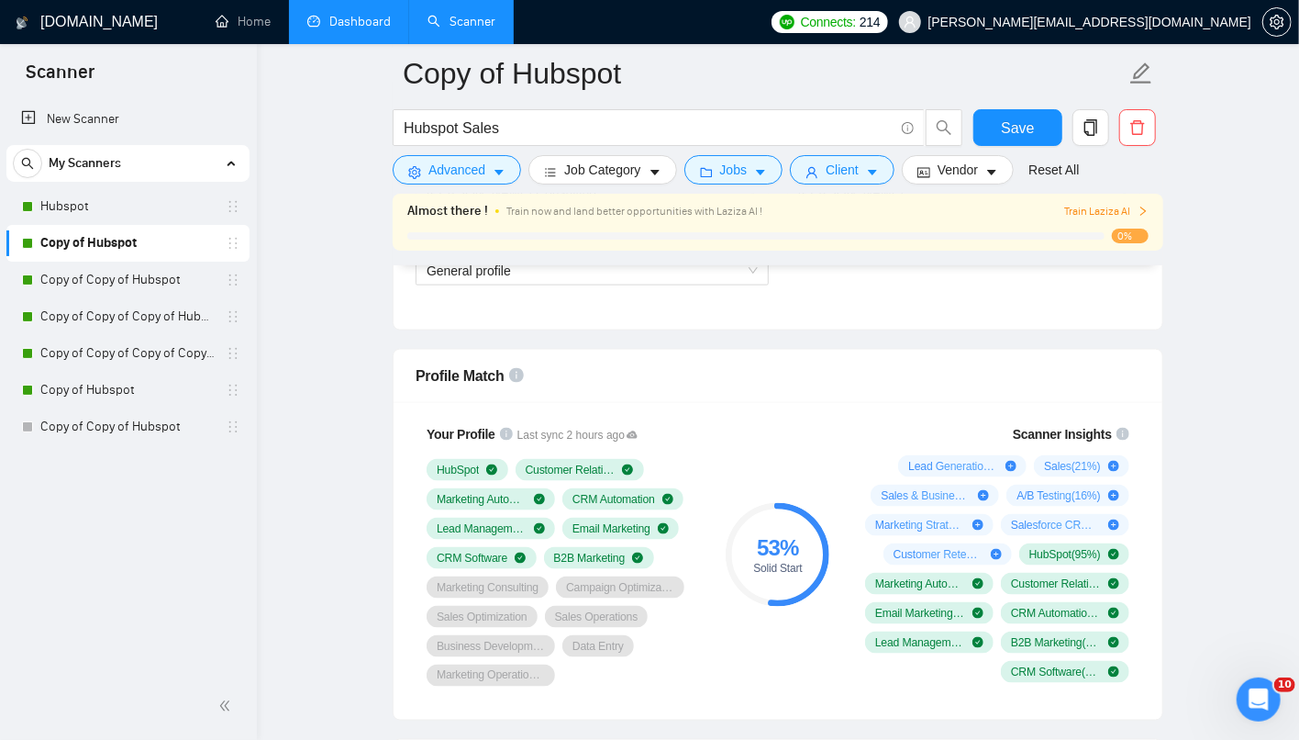
scroll to position [1121, 0]
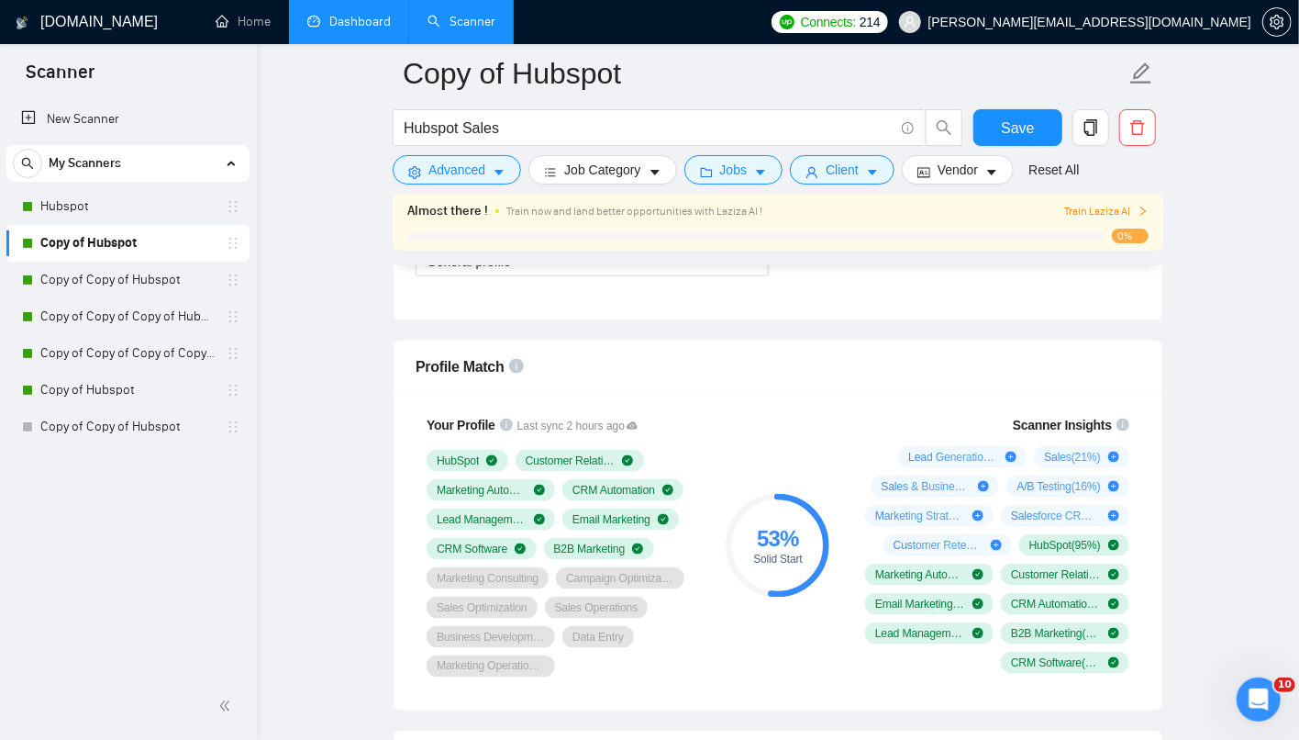
click at [378, 18] on link "Dashboard" at bounding box center [349, 22] width 84 height 16
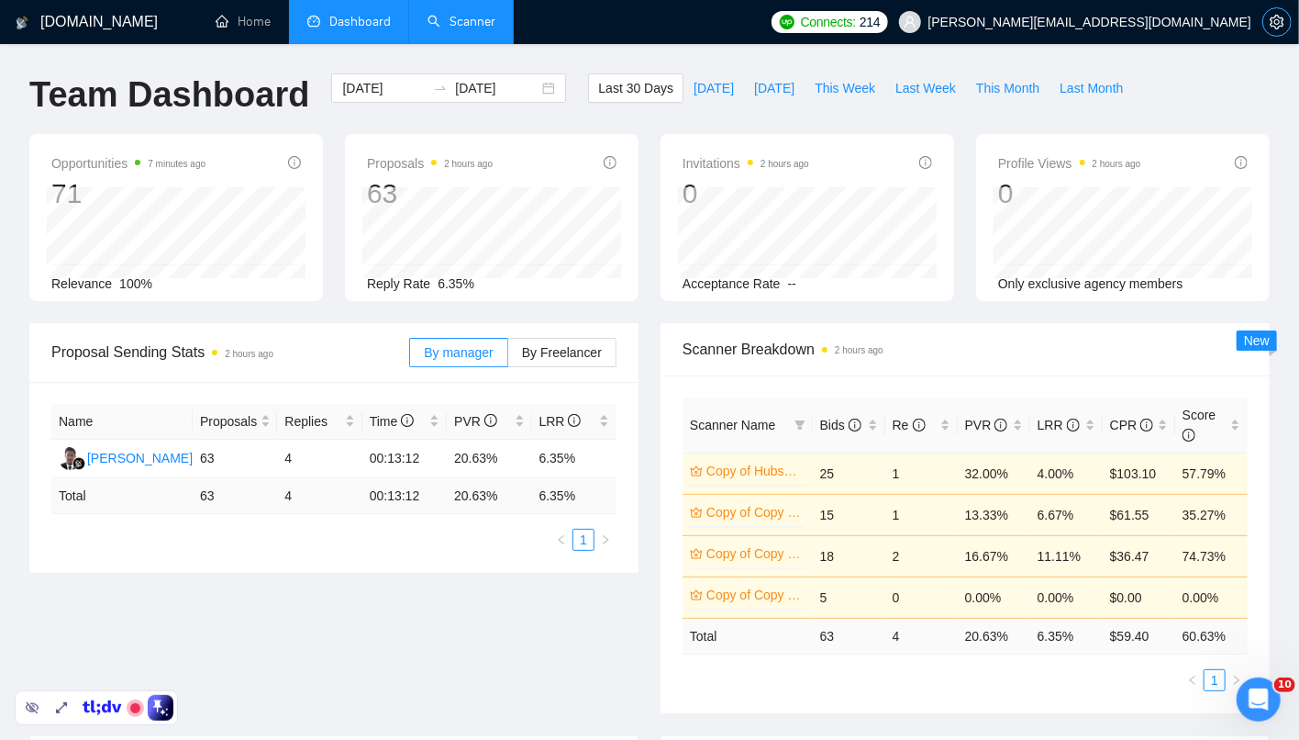
click at [1271, 32] on button "button" at bounding box center [1277, 21] width 29 height 29
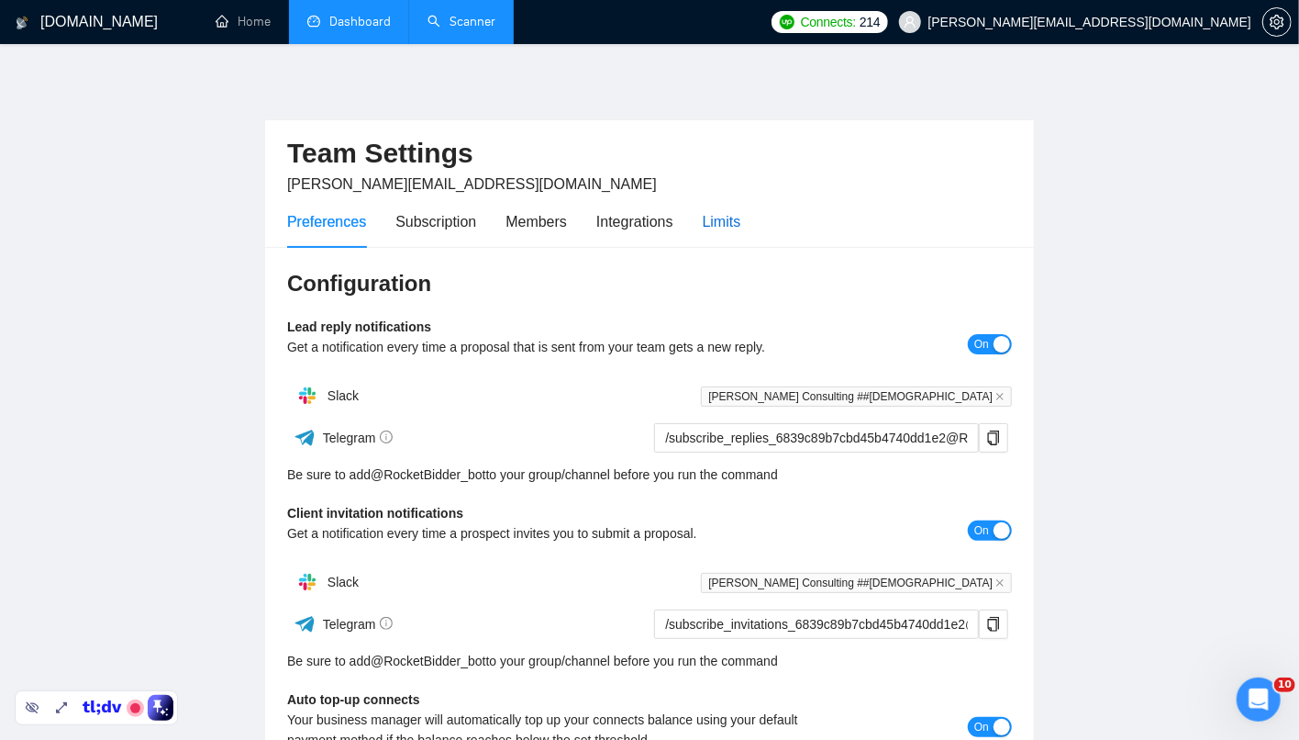
click at [742, 217] on div "Limits" at bounding box center [722, 221] width 39 height 23
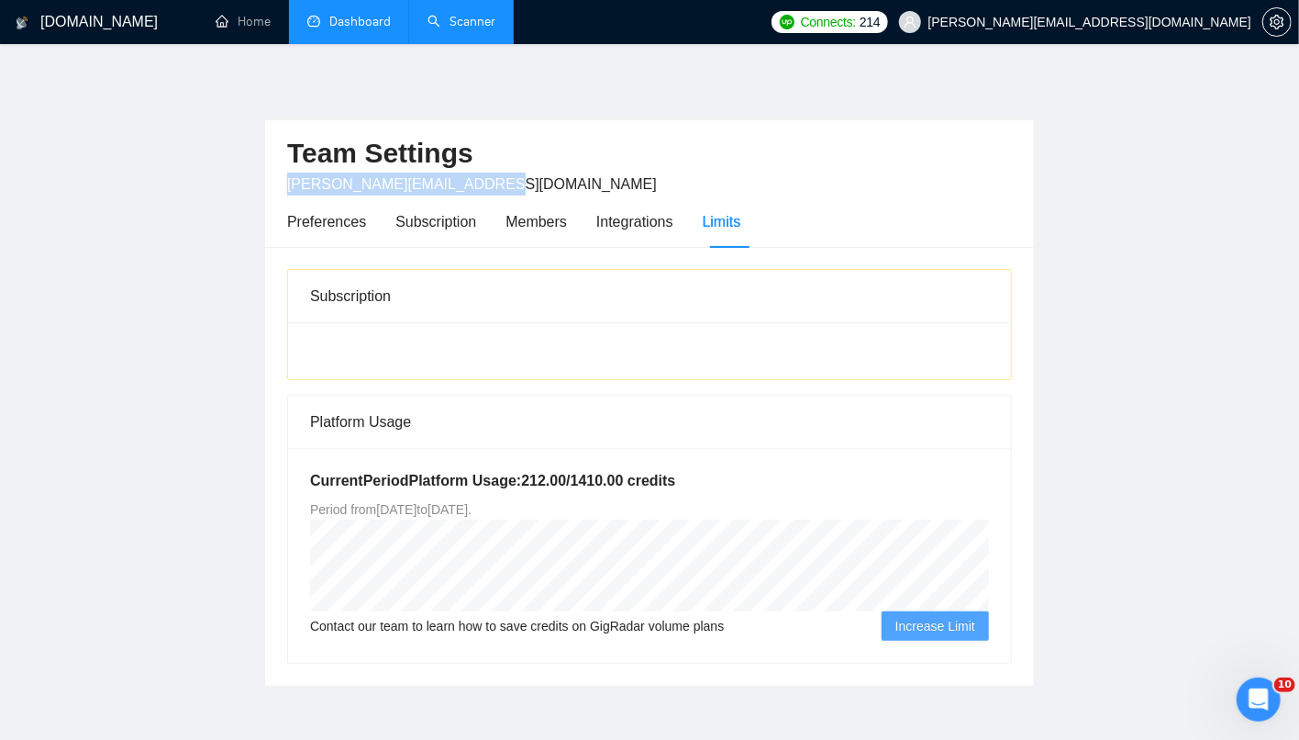
drag, startPoint x: 496, startPoint y: 189, endPoint x: 256, endPoint y: 190, distance: 239.5
click at [256, 190] on main "Team Settings [PERSON_NAME][EMAIL_ADDRESS][DOMAIN_NAME] Preferences Subscriptio…" at bounding box center [649, 379] width 1241 height 613
copy span "[PERSON_NAME][EMAIL_ADDRESS][DOMAIN_NAME]"
